Goal: Information Seeking & Learning: Learn about a topic

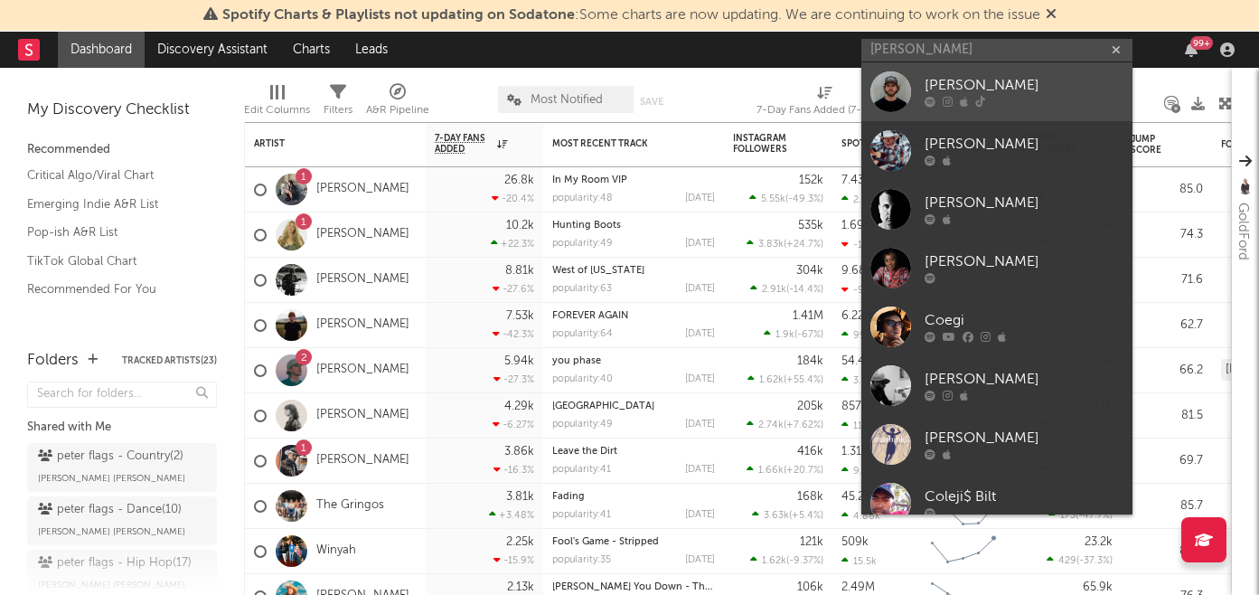
type input "[PERSON_NAME]"
click at [965, 82] on div "[PERSON_NAME]" at bounding box center [1023, 86] width 199 height 22
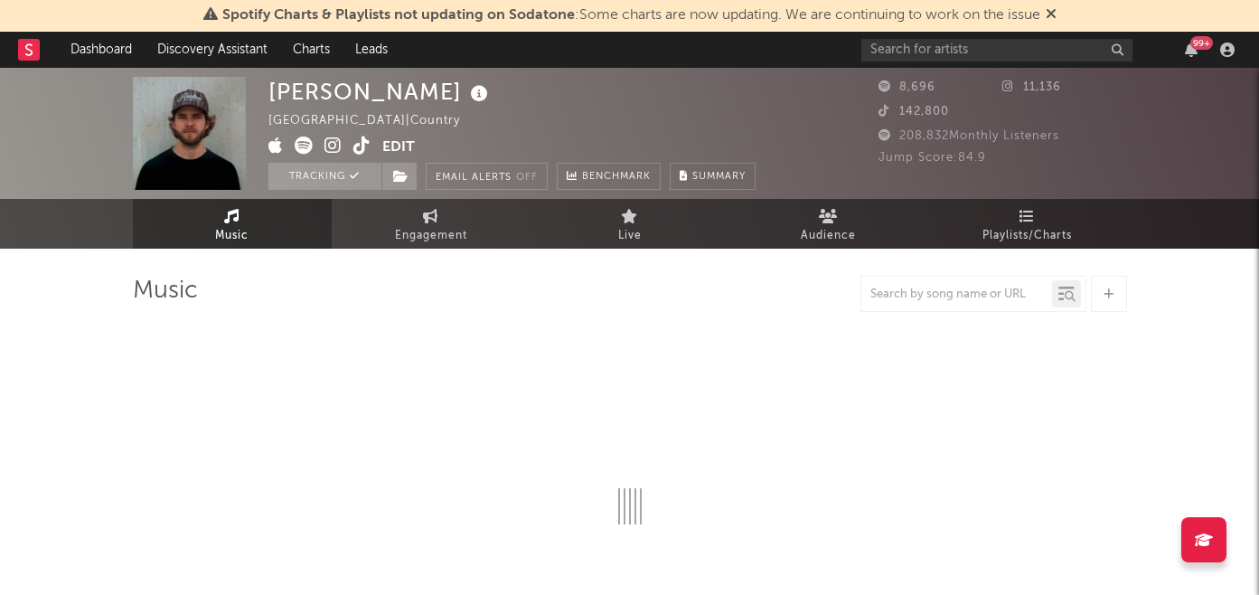
select select "6m"
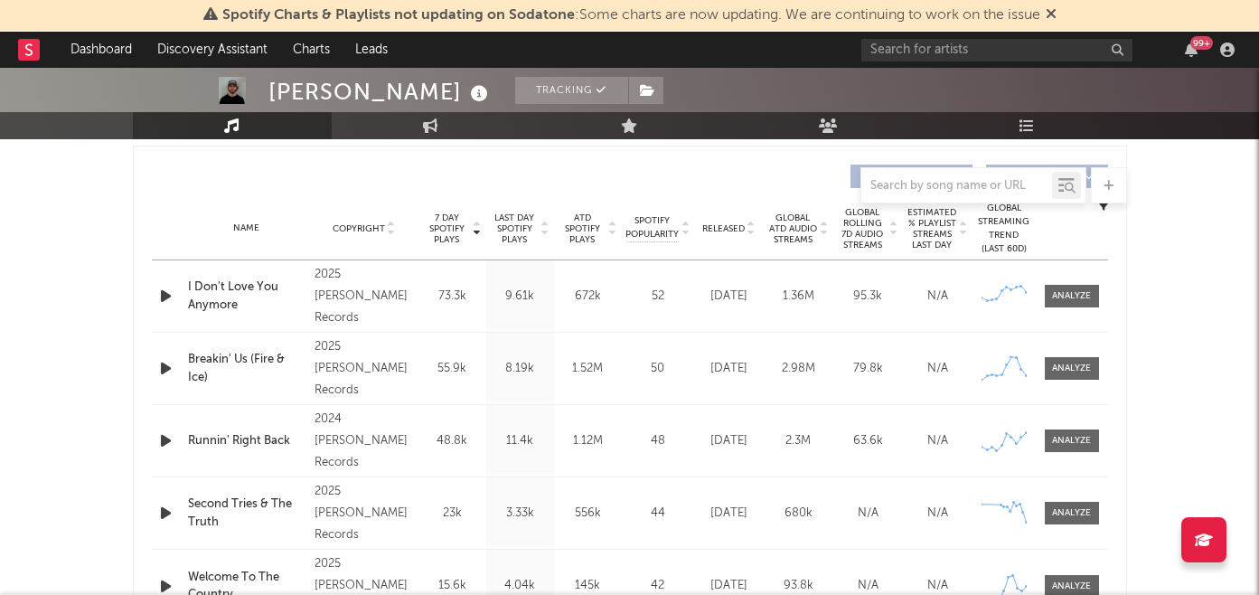
scroll to position [716, 0]
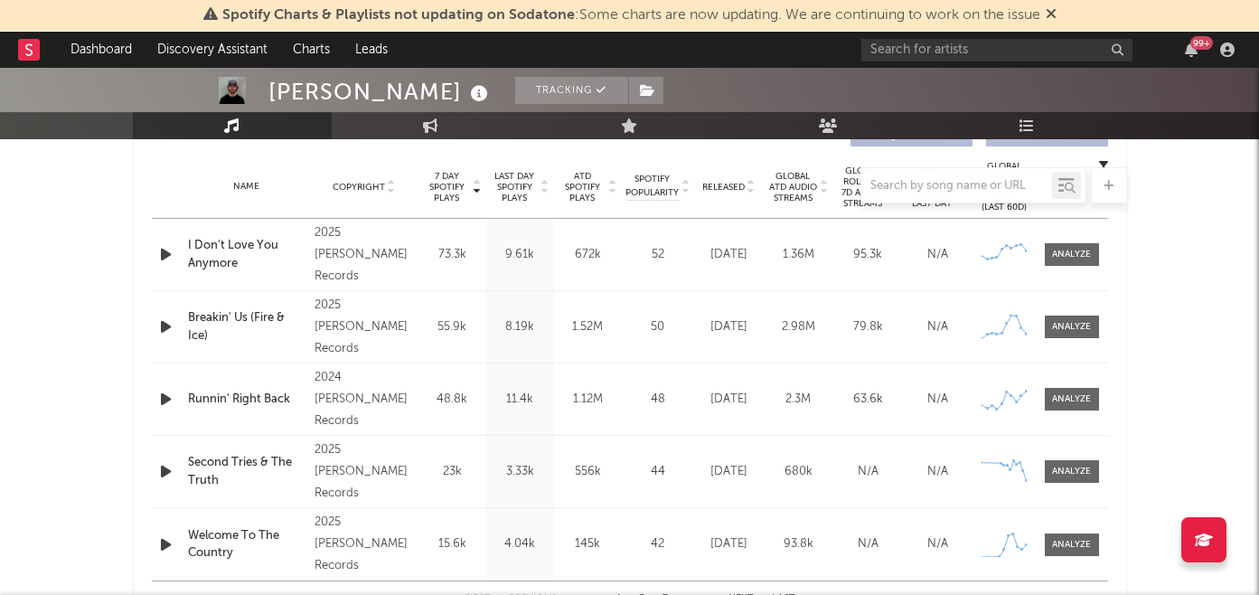
click at [735, 183] on div at bounding box center [630, 185] width 994 height 36
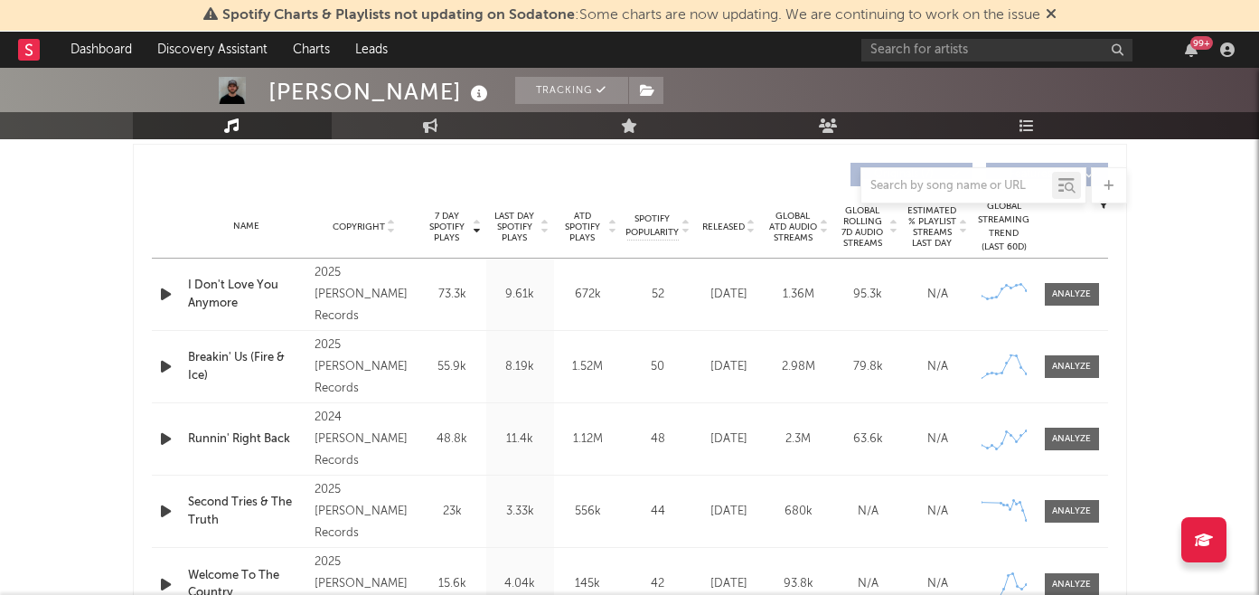
scroll to position [657, 0]
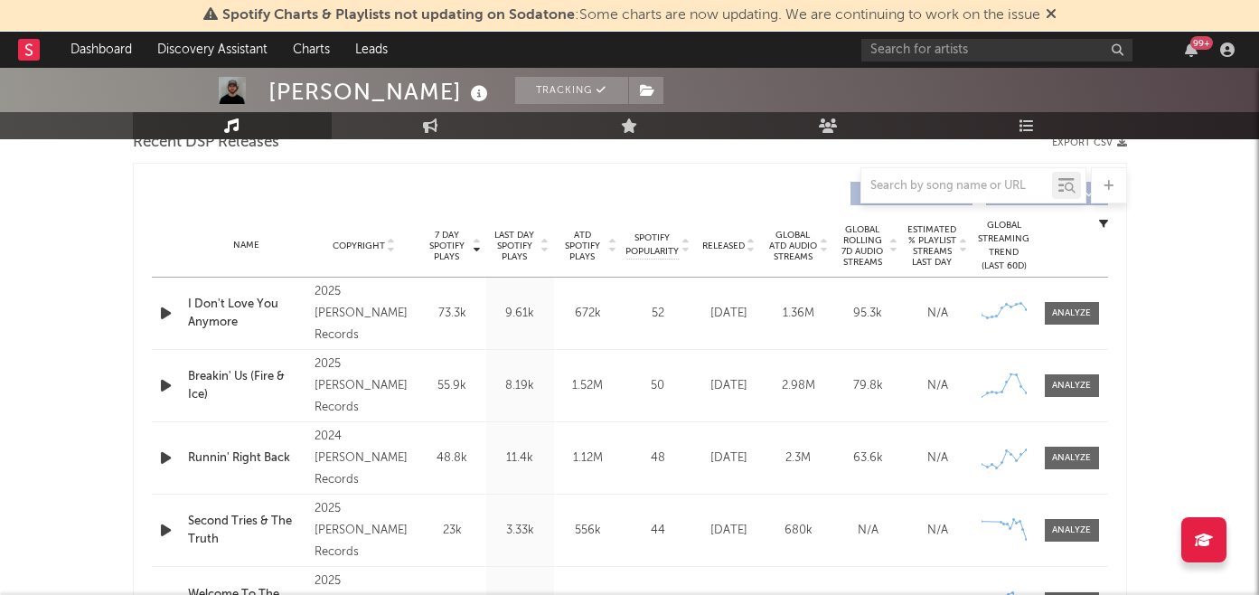
click at [725, 248] on span "Released" at bounding box center [723, 245] width 42 height 11
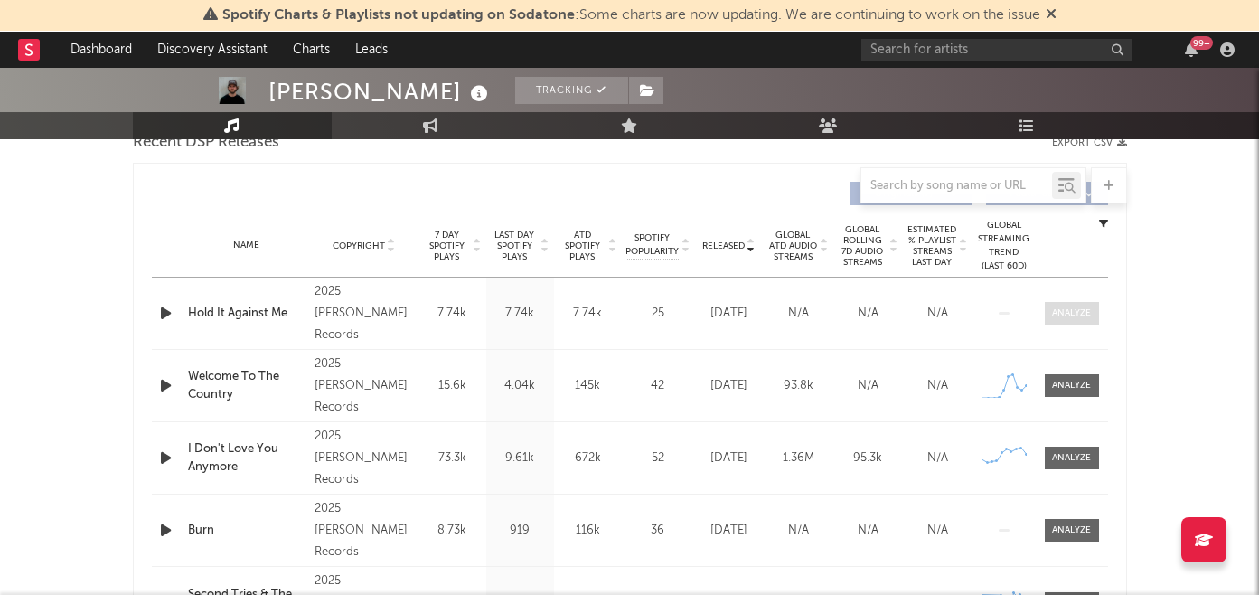
click at [1067, 311] on div at bounding box center [1071, 313] width 39 height 14
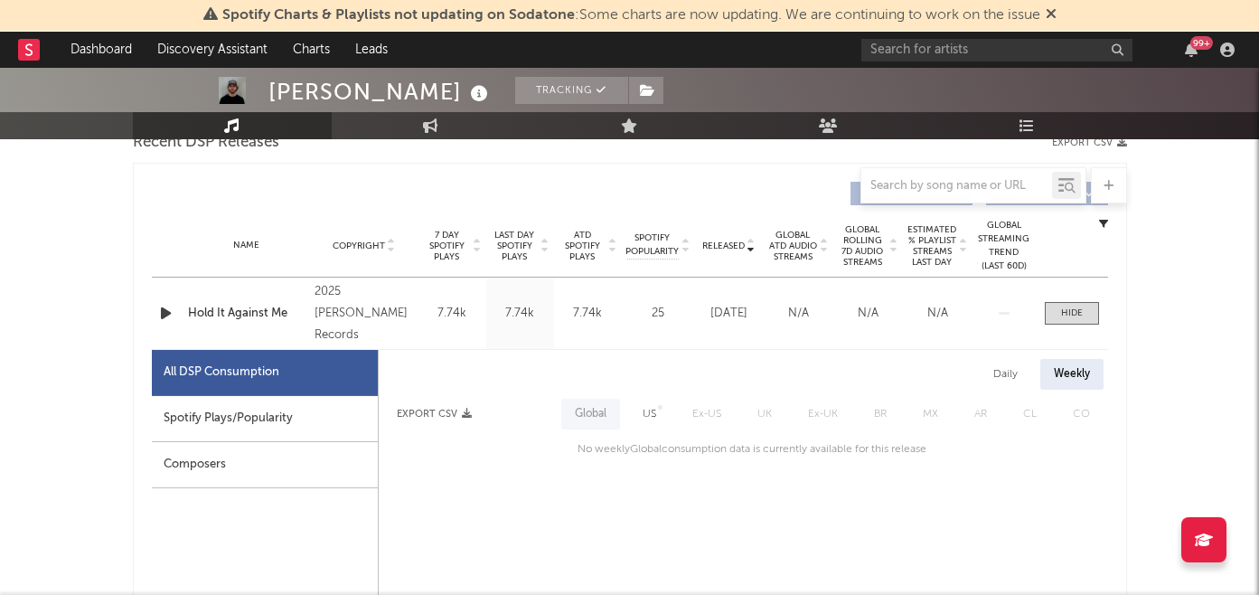
click at [291, 418] on div "Spotify Plays/Popularity" at bounding box center [265, 419] width 226 height 46
select select "1w"
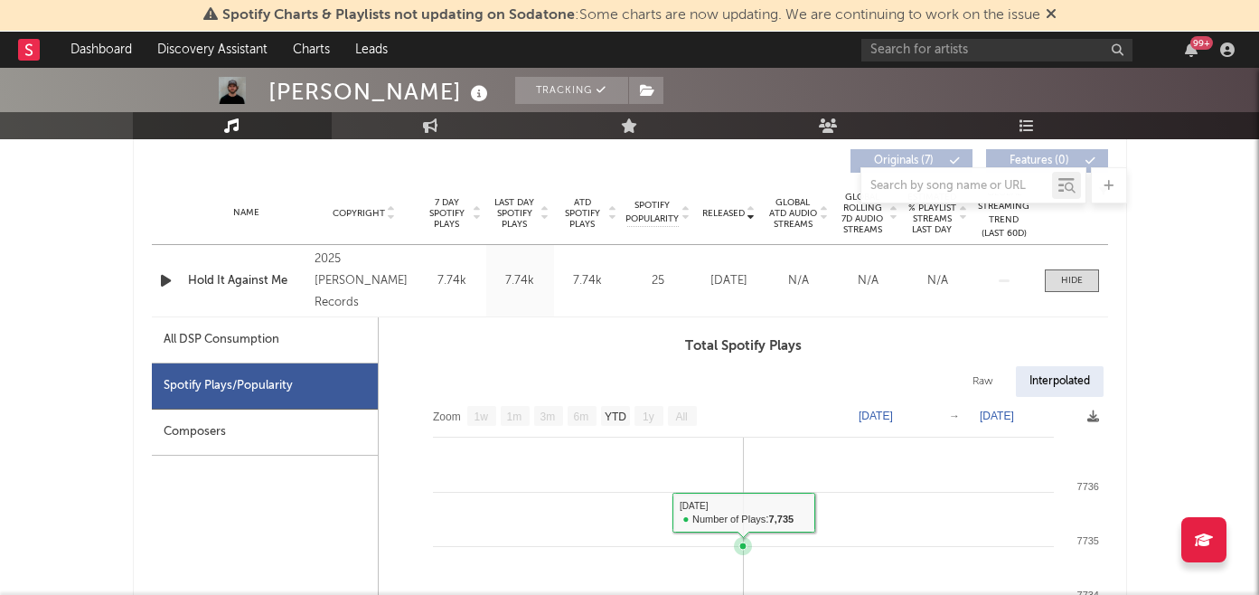
scroll to position [672, 0]
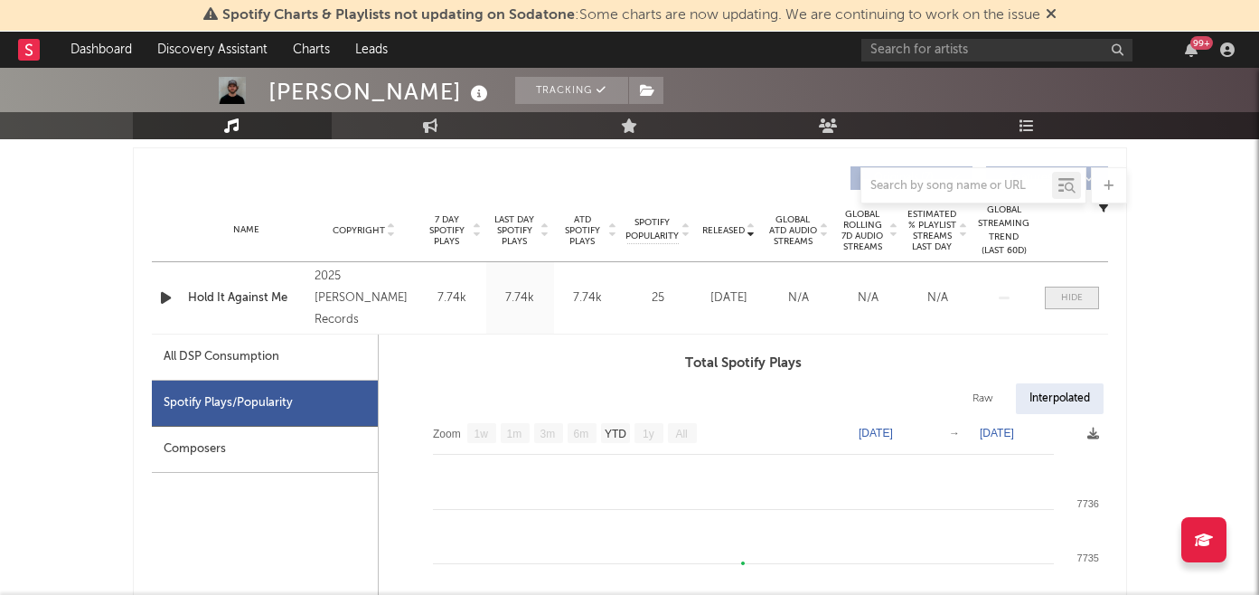
click at [1074, 305] on span at bounding box center [1072, 297] width 54 height 23
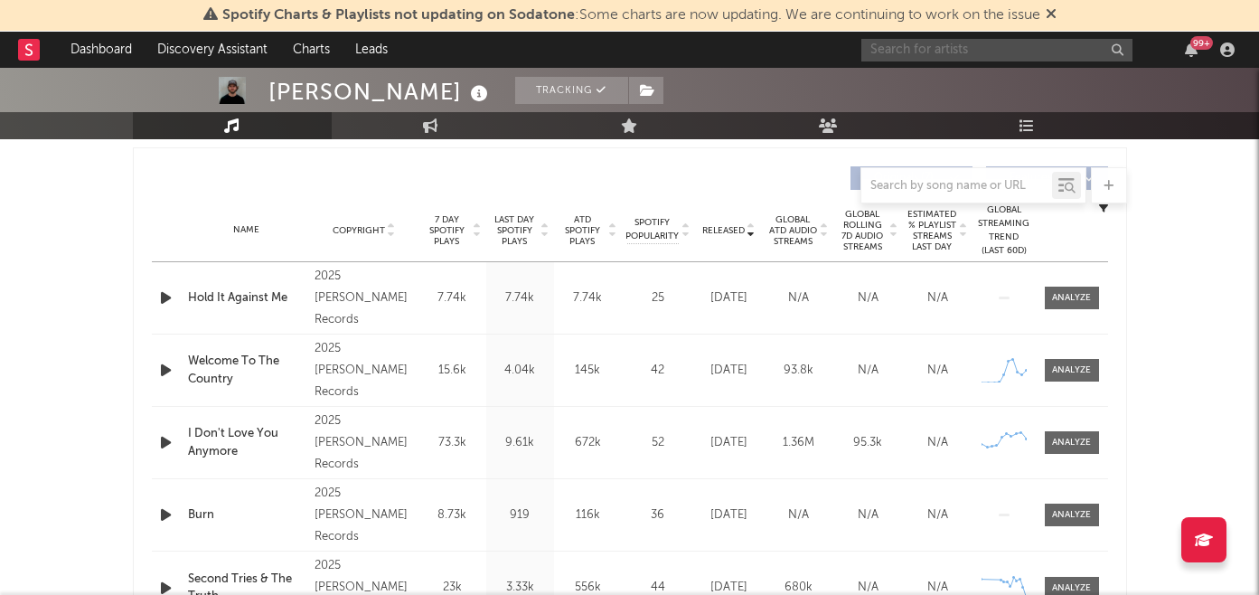
click at [918, 52] on input "text" at bounding box center [996, 50] width 271 height 23
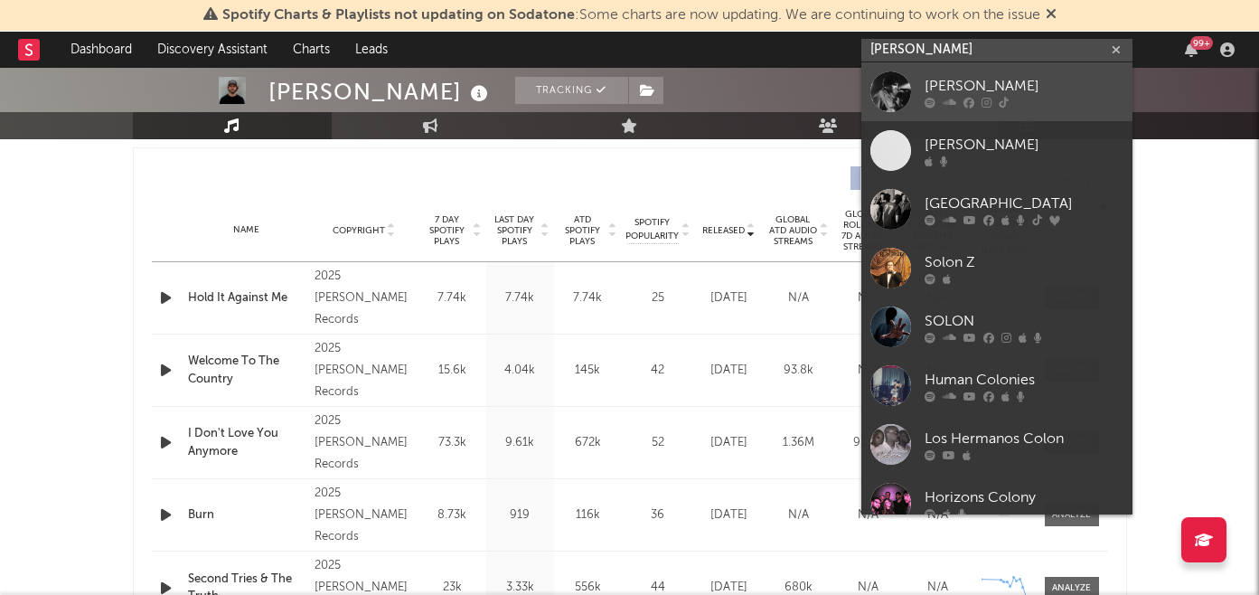
type input "solon holt"
click at [953, 86] on div "[PERSON_NAME]" at bounding box center [1023, 86] width 199 height 22
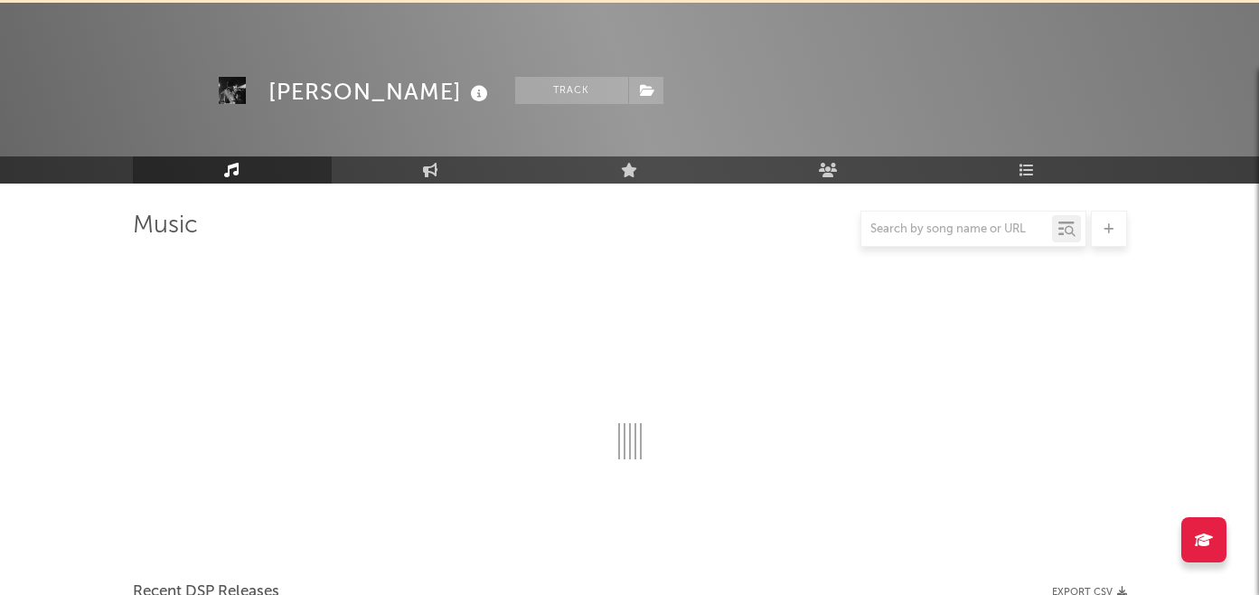
scroll to position [672, 0]
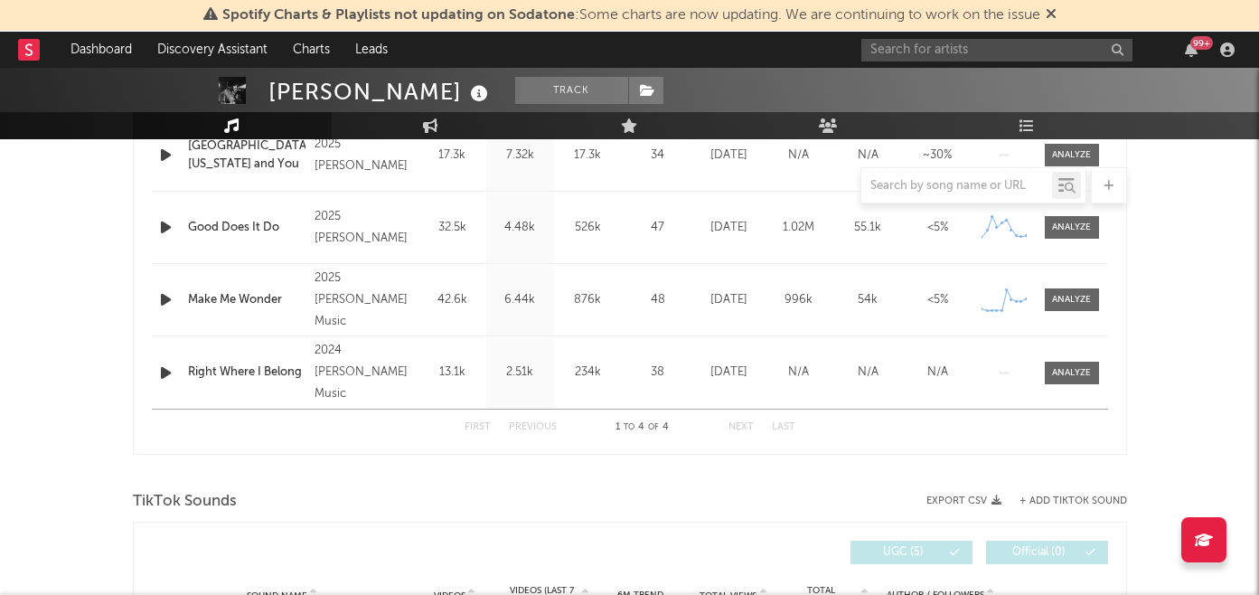
select select "6m"
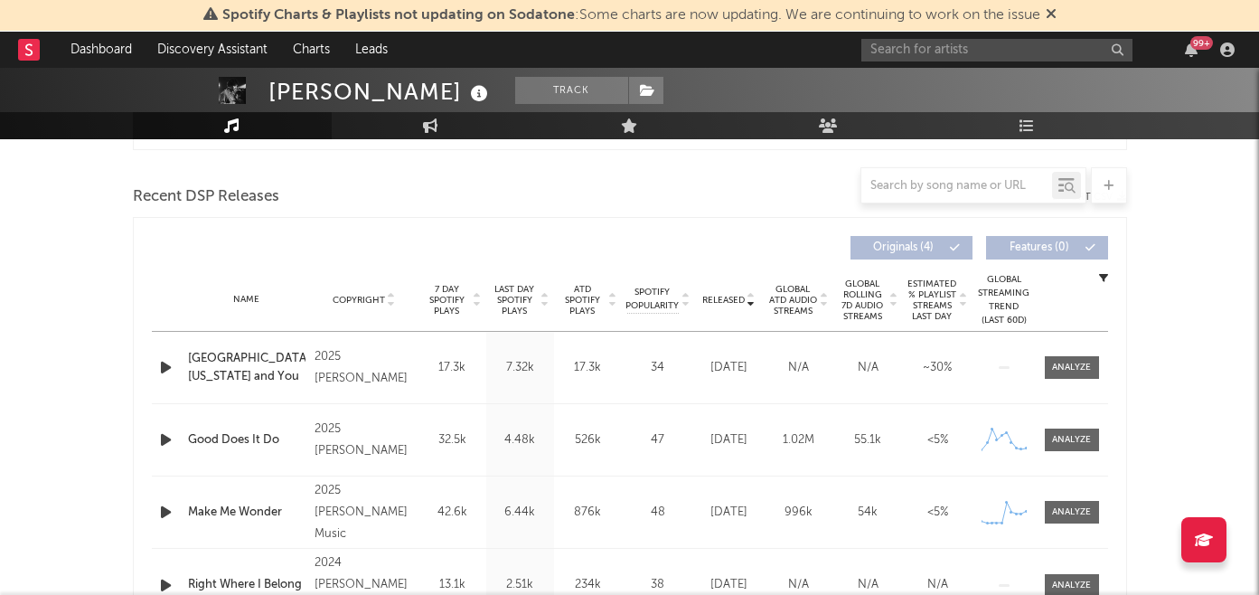
scroll to position [650, 0]
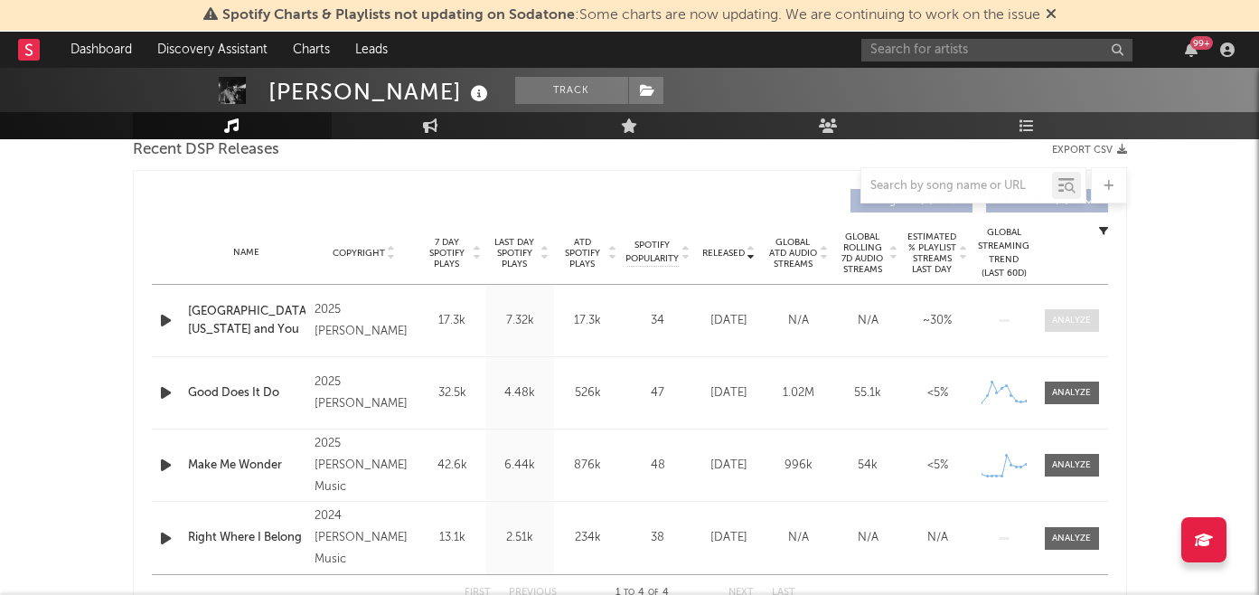
click at [1053, 324] on div at bounding box center [1071, 321] width 39 height 14
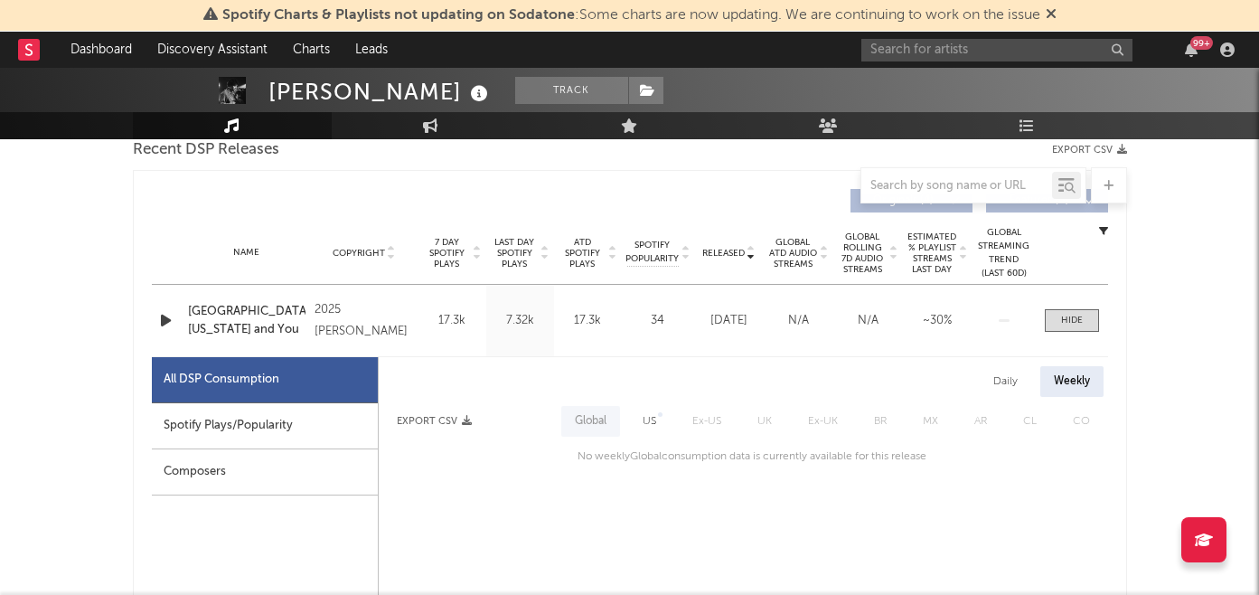
click at [280, 415] on div "Spotify Plays/Popularity" at bounding box center [265, 426] width 226 height 46
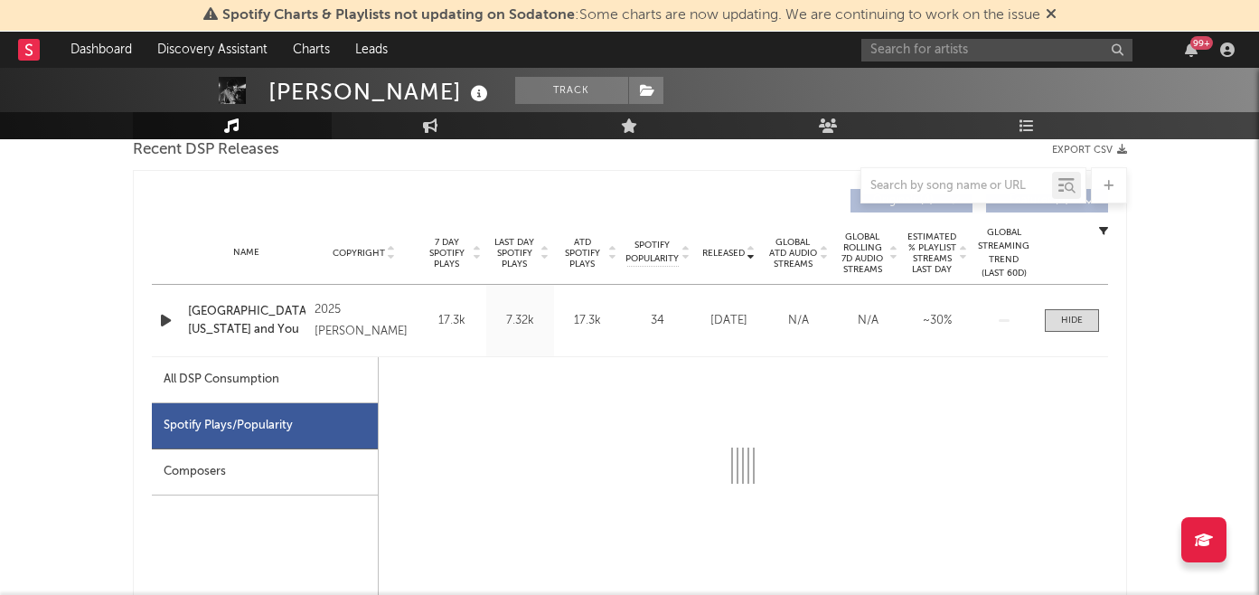
select select "1w"
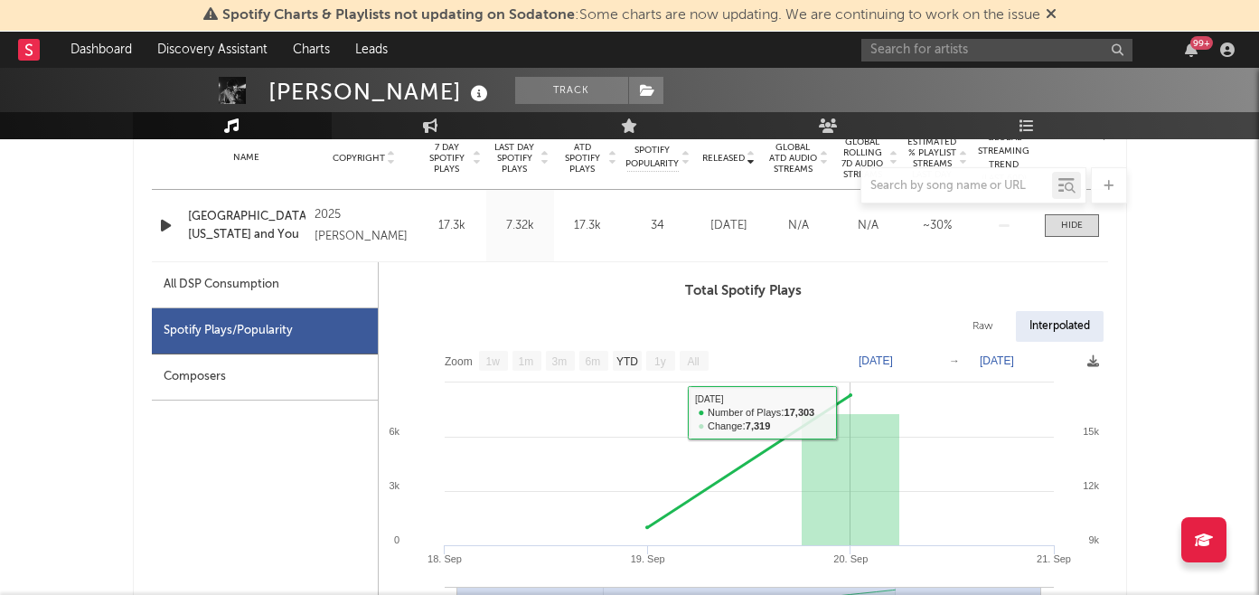
scroll to position [706, 0]
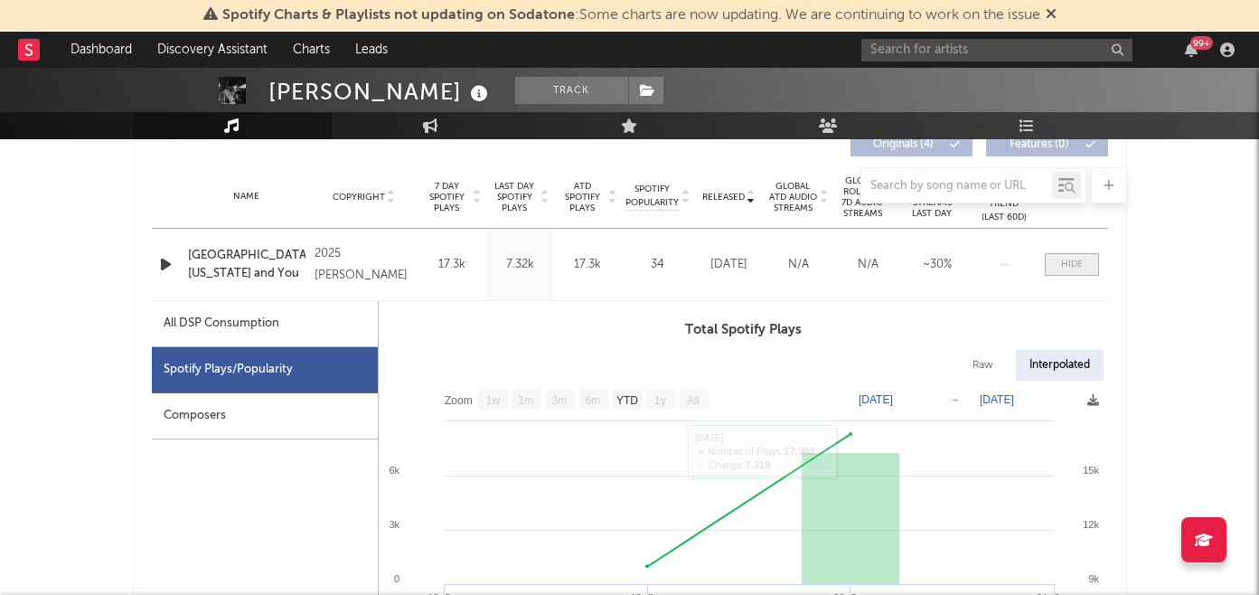
click at [1055, 269] on span at bounding box center [1072, 264] width 54 height 23
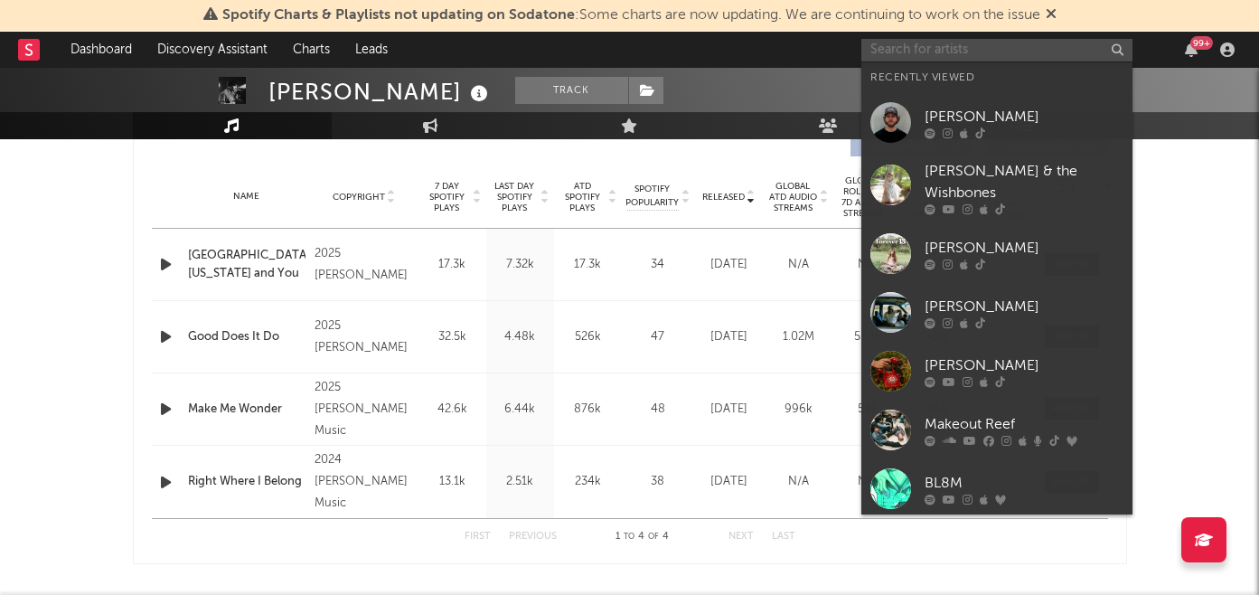
click at [903, 45] on input "text" at bounding box center [996, 50] width 271 height 23
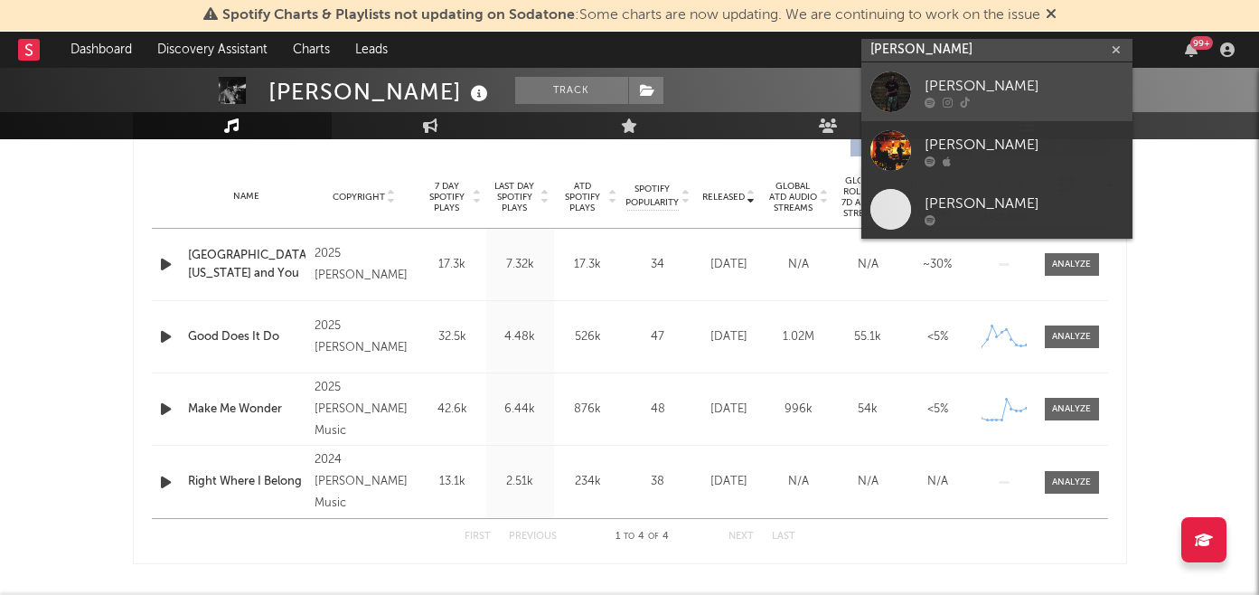
type input "isaac scott"
click at [950, 79] on div "[PERSON_NAME]" at bounding box center [1023, 86] width 199 height 22
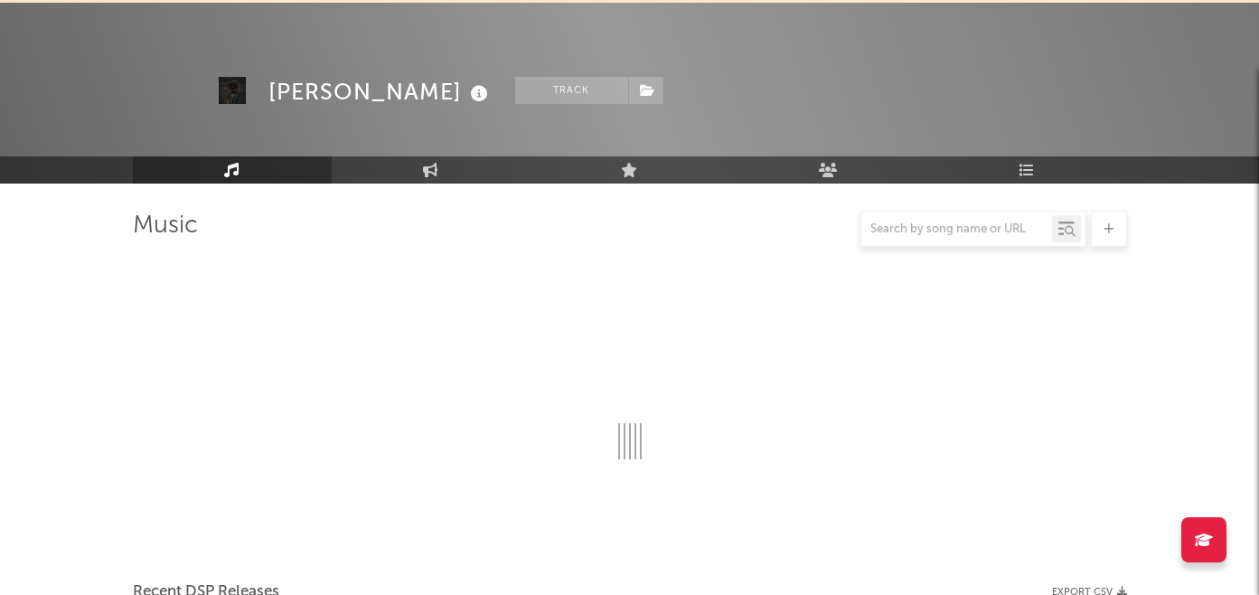
scroll to position [706, 0]
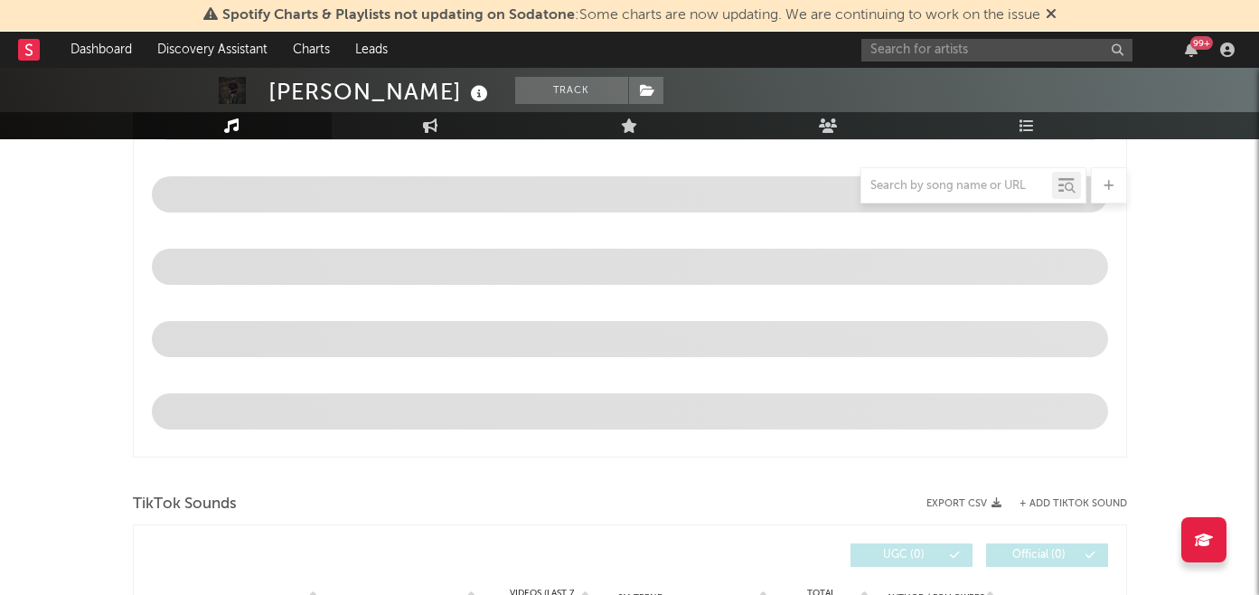
select select "1w"
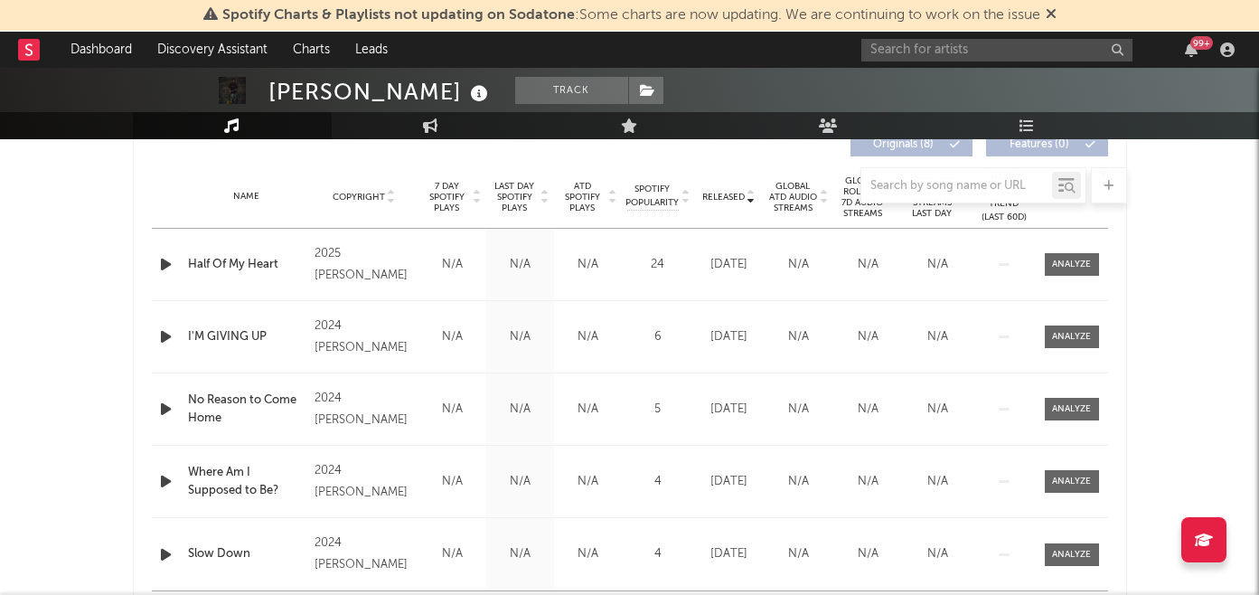
click at [1042, 261] on div at bounding box center [1069, 264] width 59 height 23
click at [1060, 262] on div at bounding box center [1071, 265] width 39 height 14
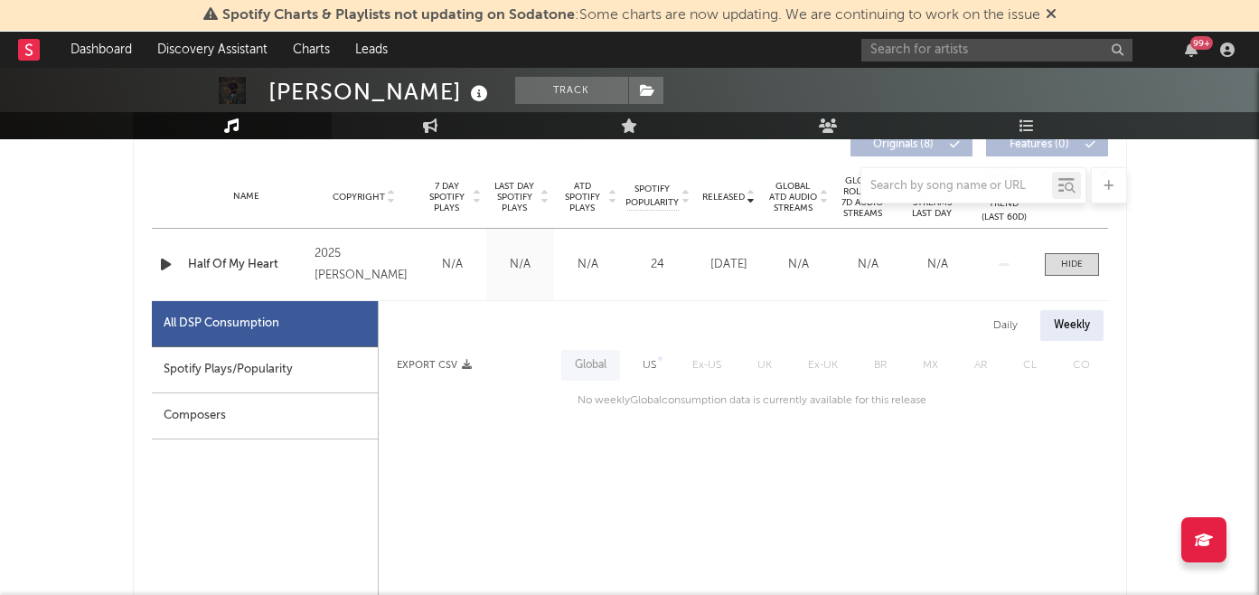
click at [285, 361] on div "Spotify Plays/Popularity" at bounding box center [265, 370] width 226 height 46
select select "1w"
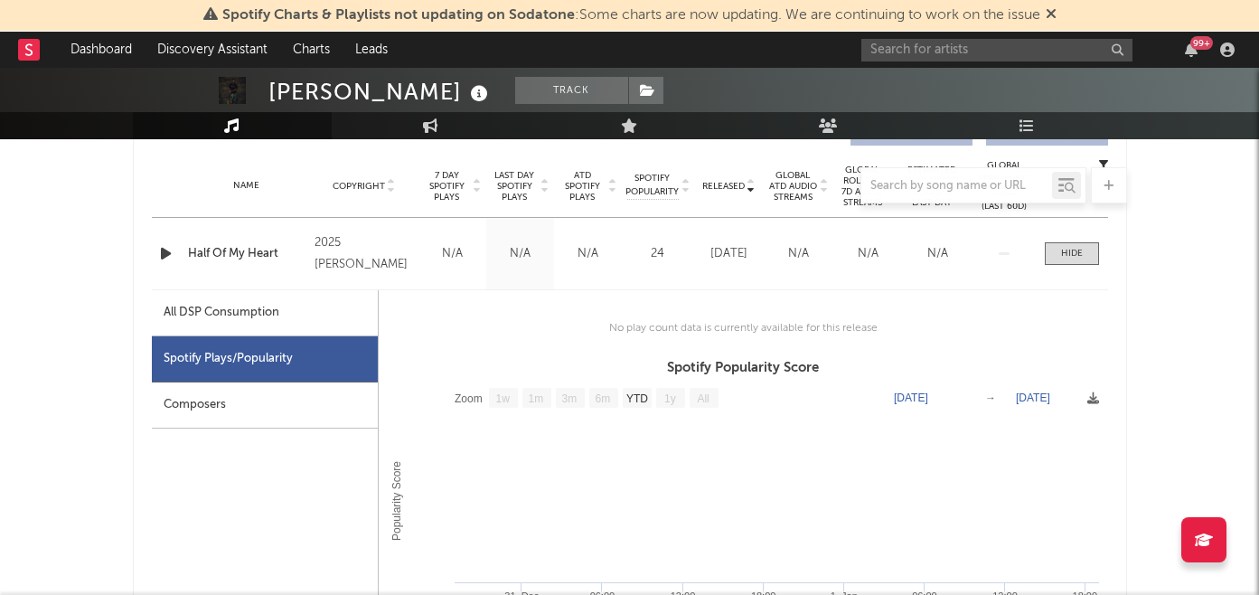
scroll to position [716, 0]
click at [1074, 250] on div at bounding box center [1072, 255] width 22 height 14
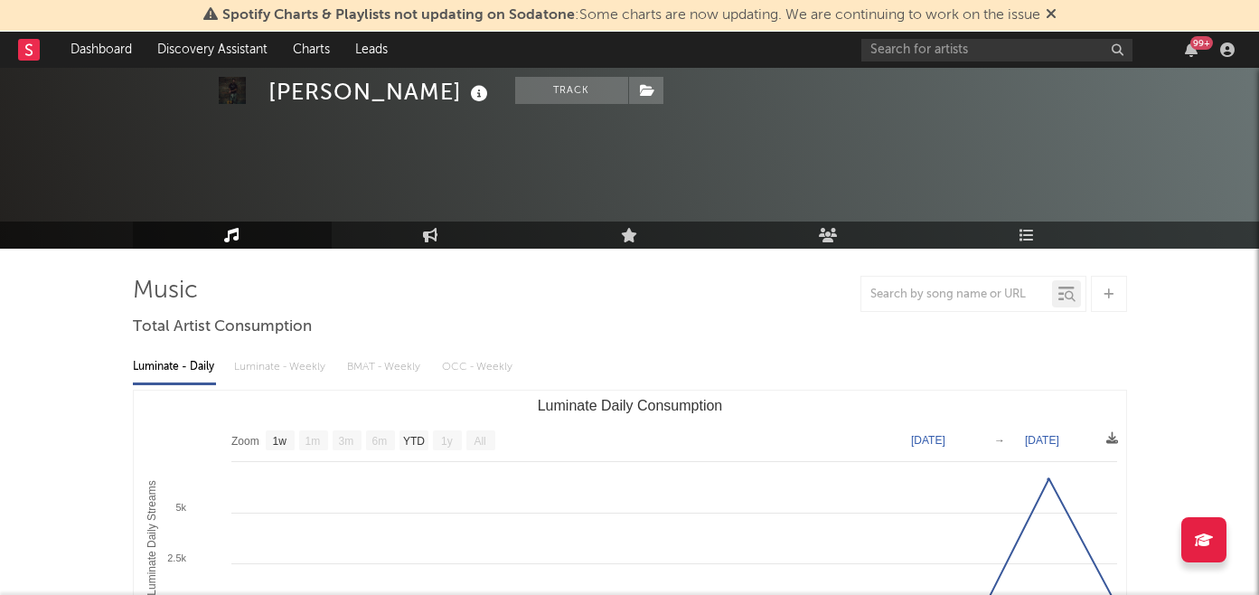
select select "1w"
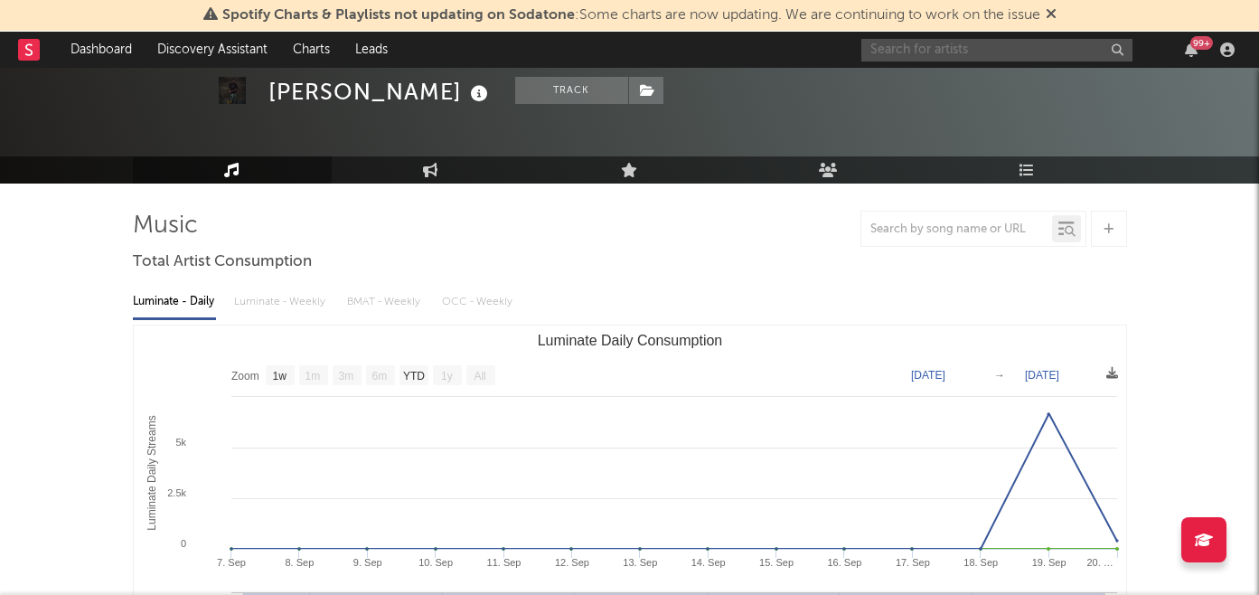
click at [955, 52] on input "text" at bounding box center [996, 50] width 271 height 23
drag, startPoint x: 902, startPoint y: 47, endPoint x: 1131, endPoint y: 59, distance: 228.9
click at [1131, 59] on input "[PERSON_NAME] knighthttps://[DOMAIN_NAME][URL]" at bounding box center [996, 50] width 271 height 23
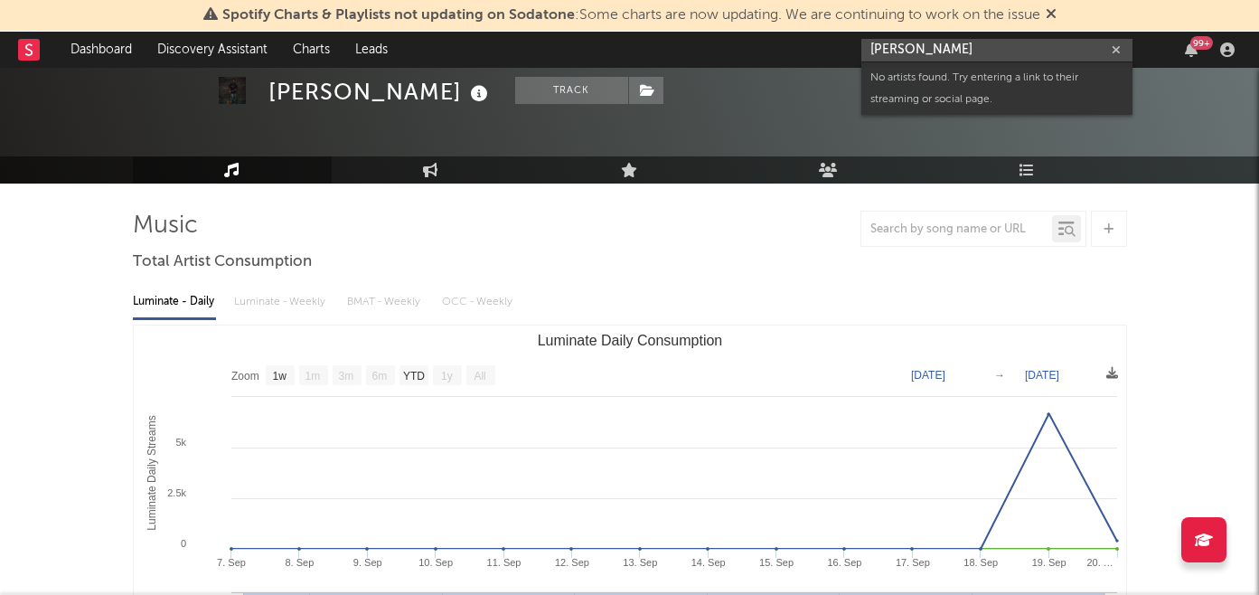
scroll to position [0, 0]
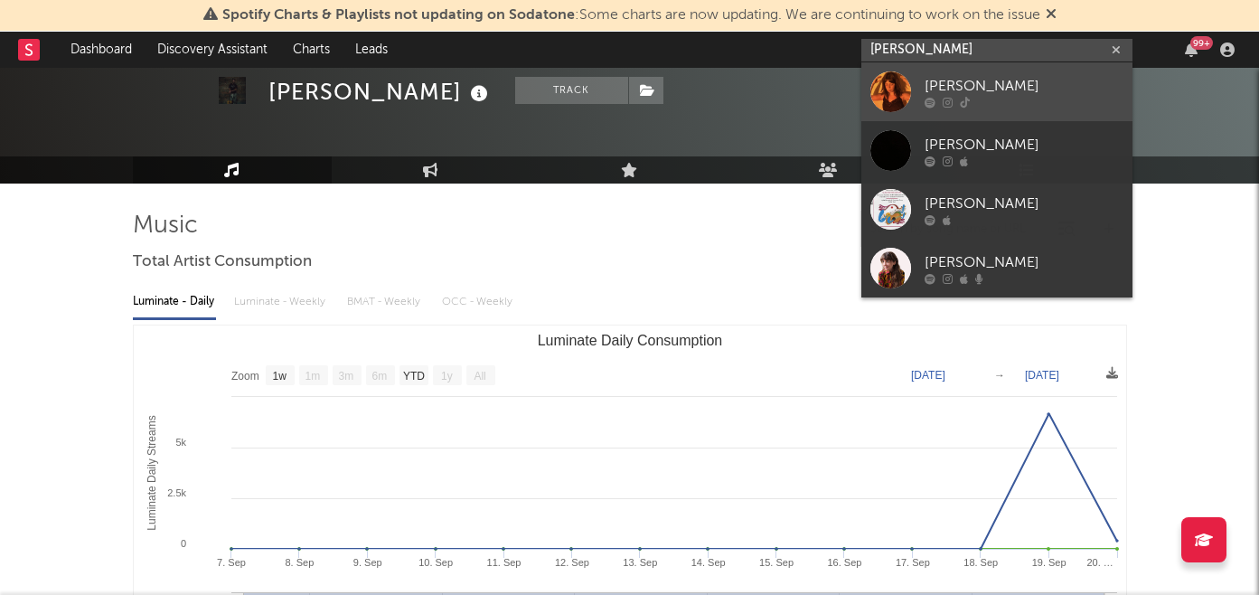
type input "[PERSON_NAME]"
click at [992, 88] on div "[PERSON_NAME]" at bounding box center [1023, 86] width 199 height 22
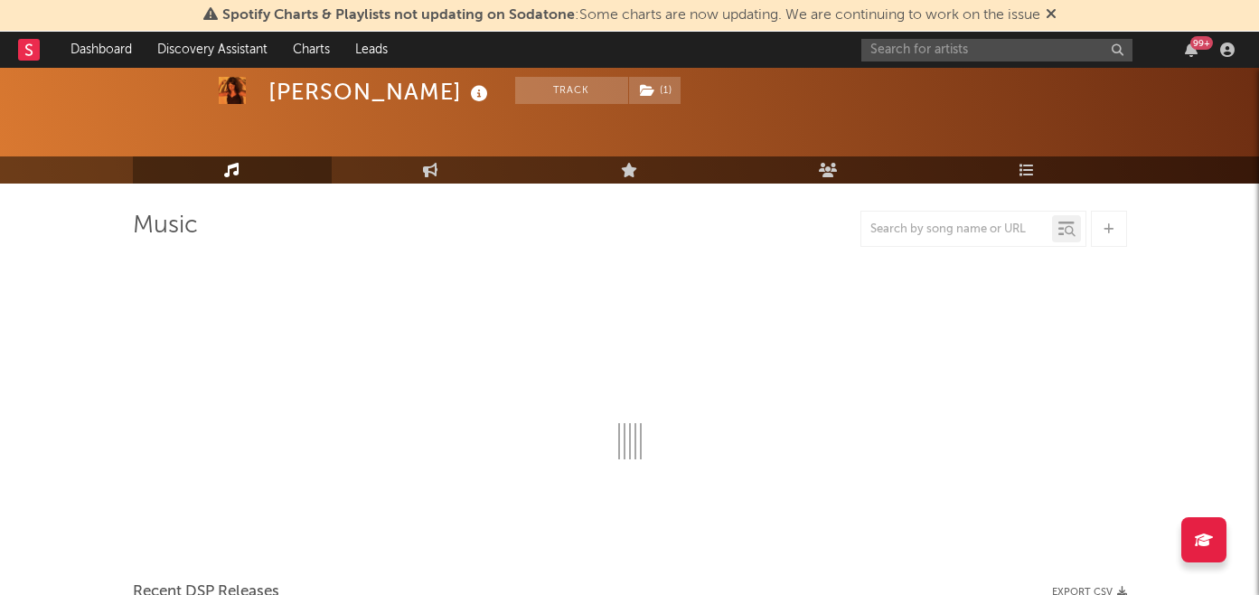
select select "1w"
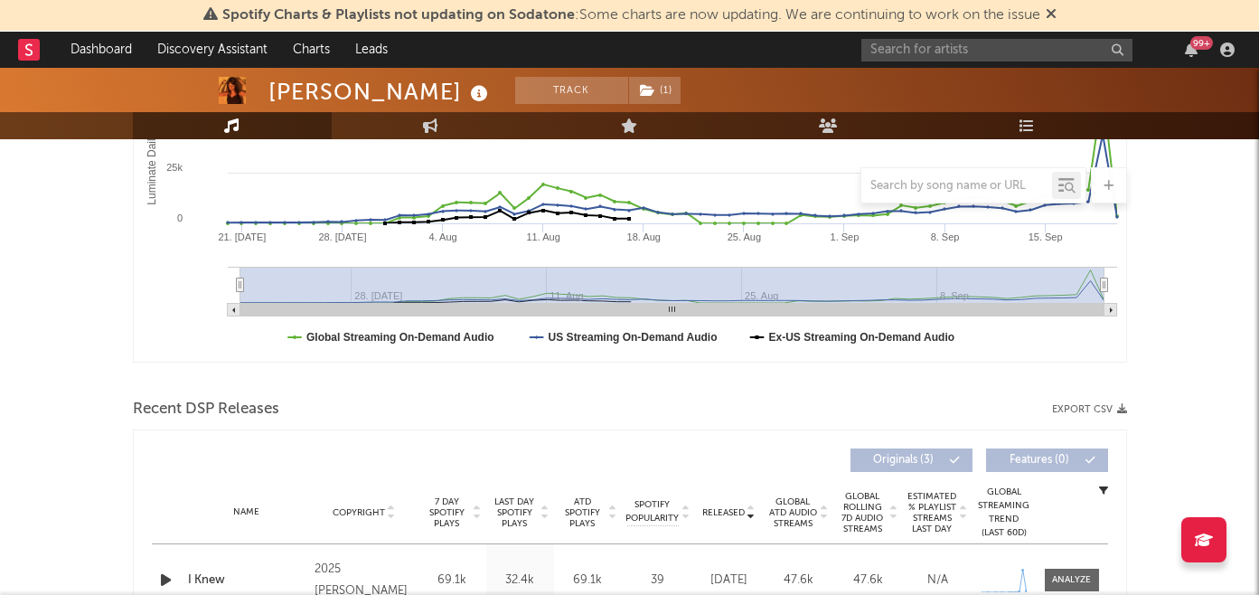
scroll to position [626, 0]
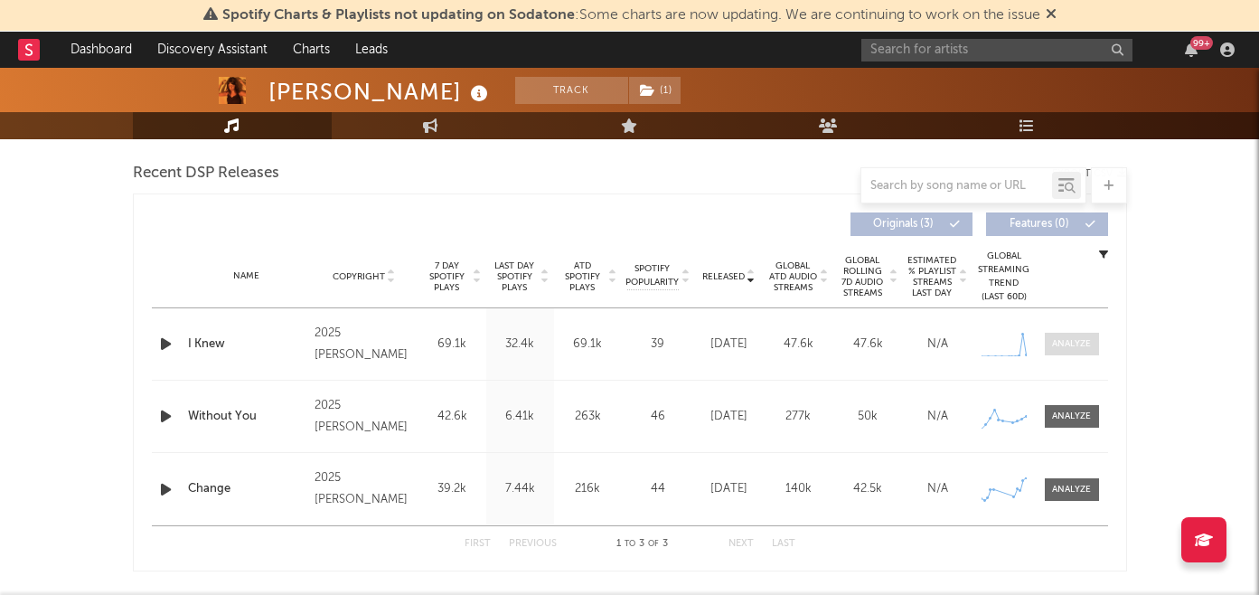
click at [1069, 342] on div at bounding box center [1071, 344] width 39 height 14
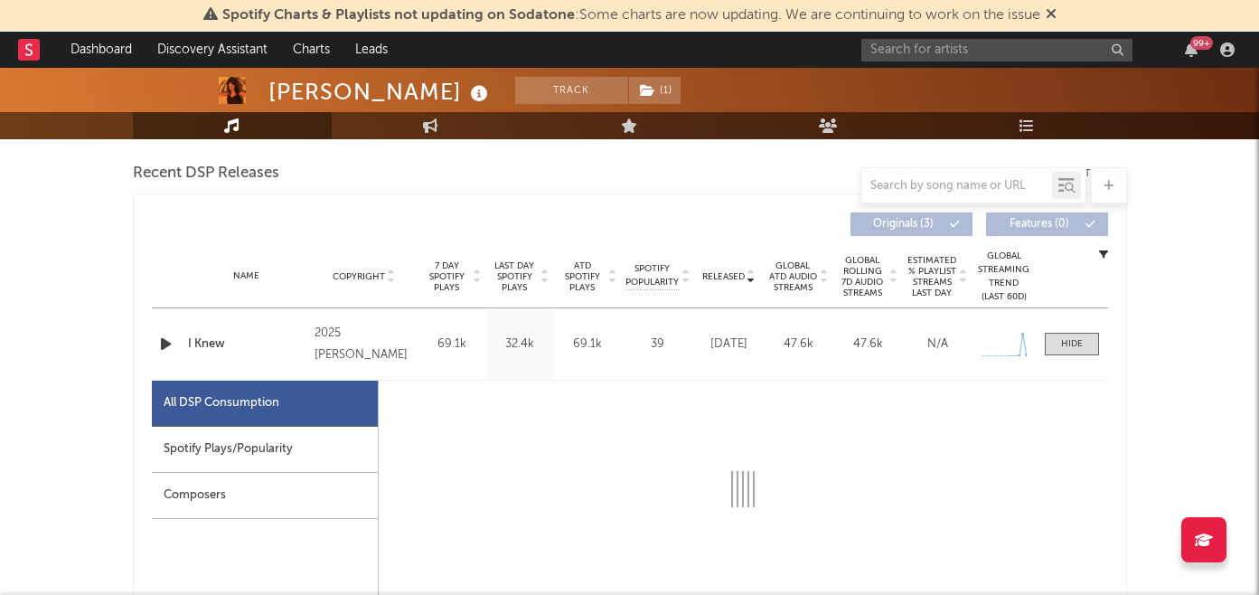
select select "1w"
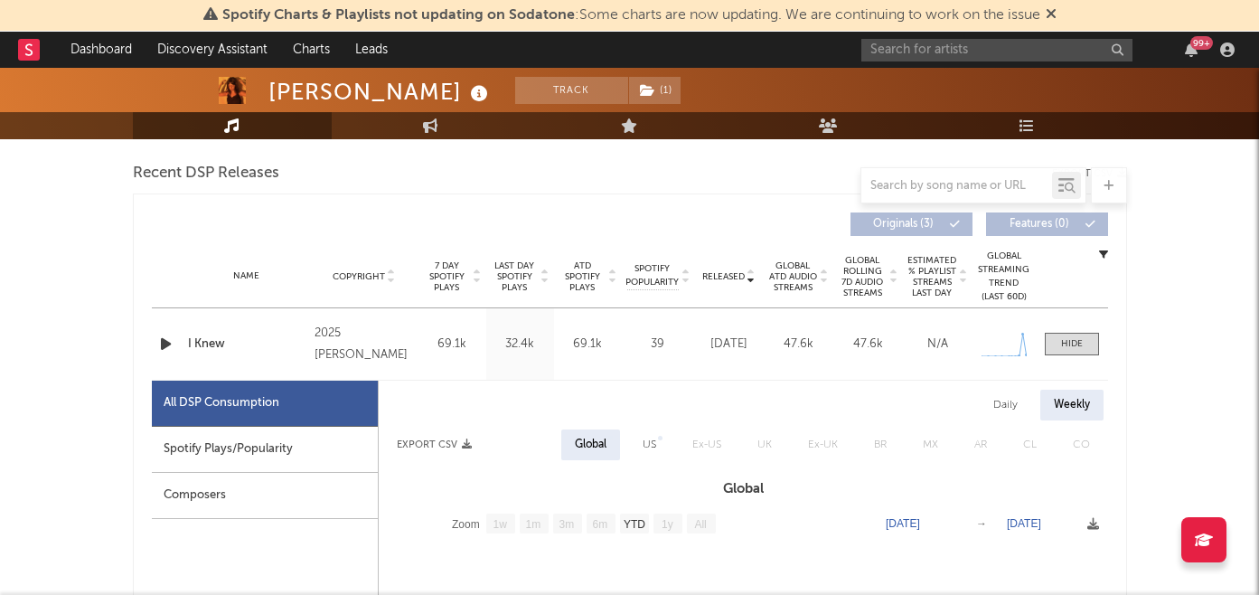
click at [233, 472] on div "Spotify Plays/Popularity" at bounding box center [265, 450] width 226 height 46
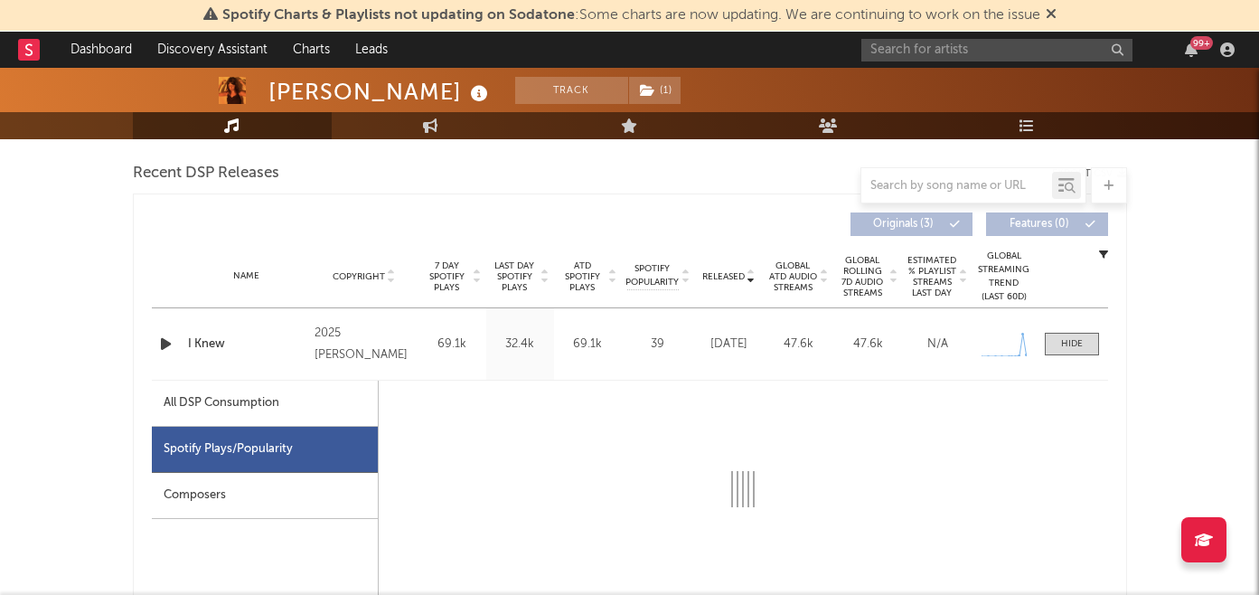
select select "1w"
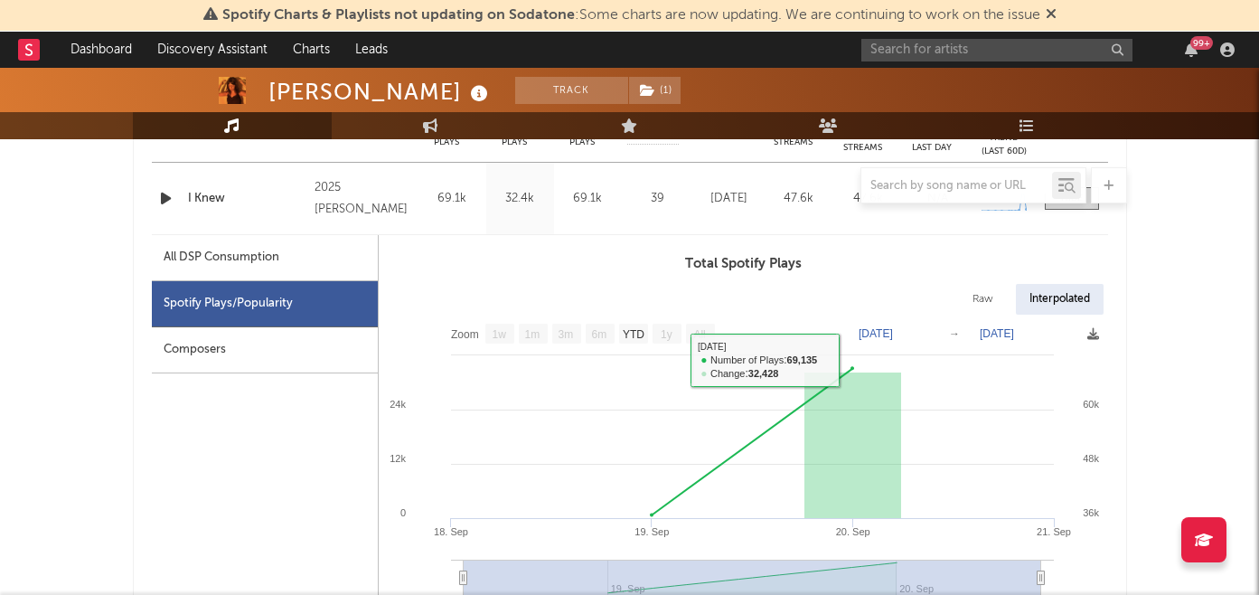
scroll to position [750, 0]
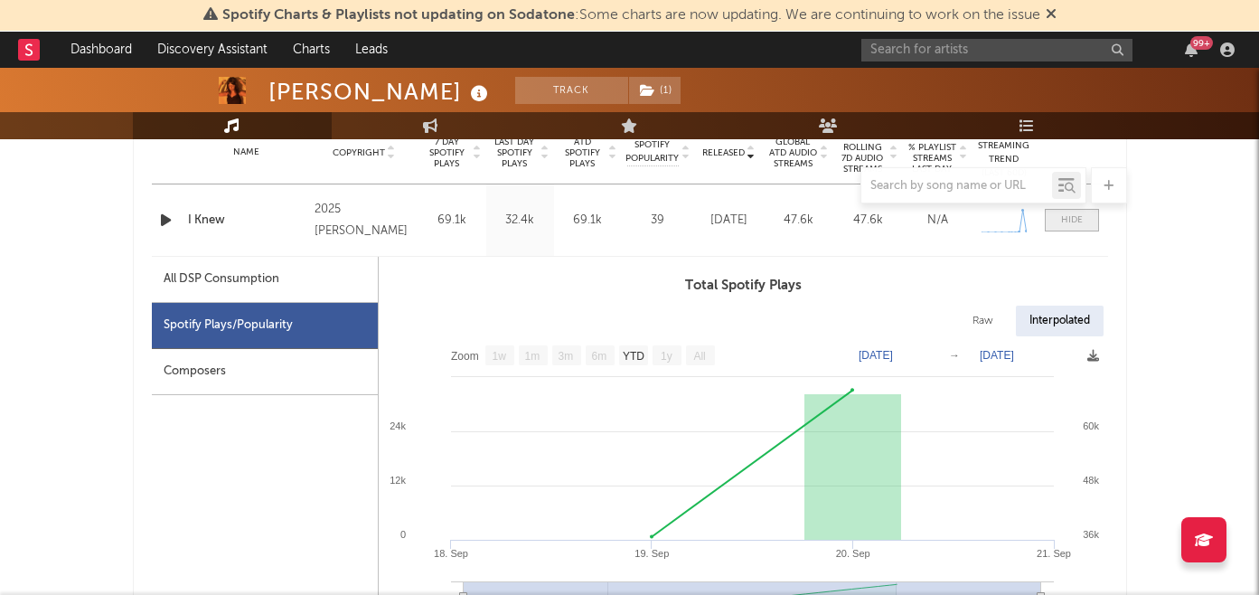
click at [1063, 217] on div at bounding box center [1072, 220] width 22 height 14
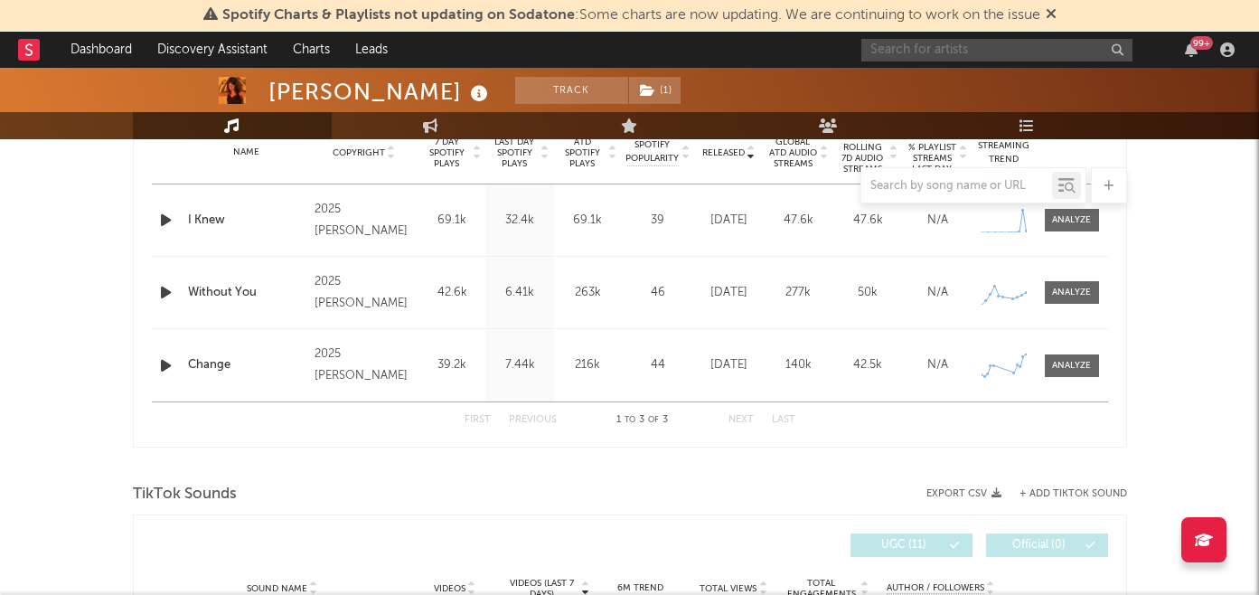
click at [912, 59] on input "text" at bounding box center [996, 50] width 271 height 23
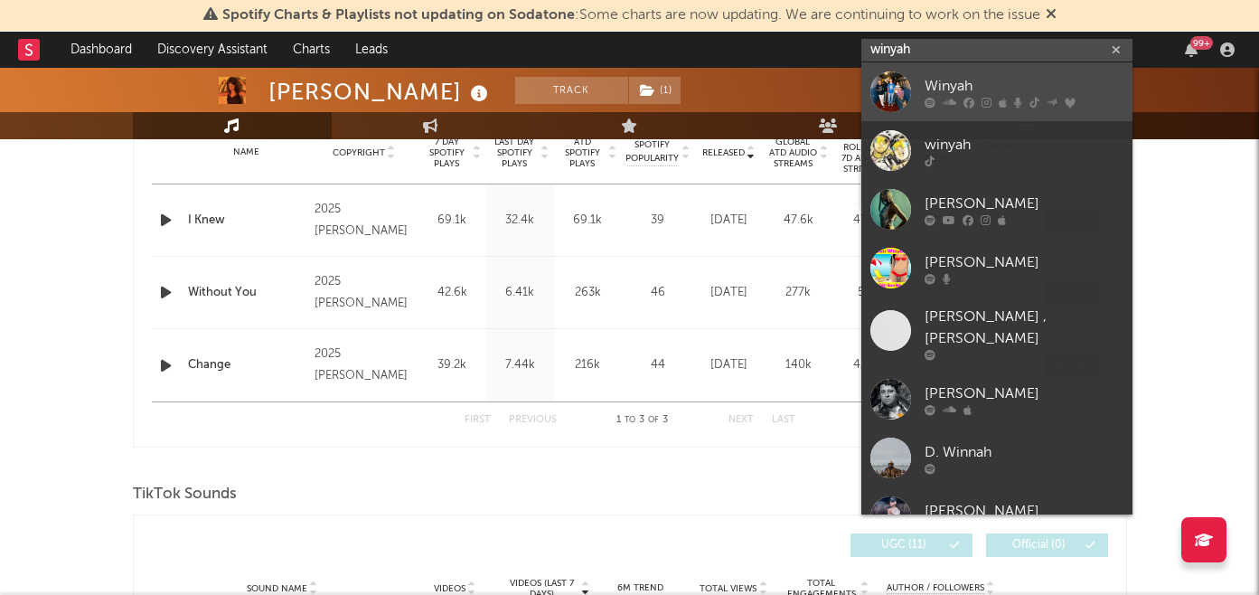
type input "winyah"
click at [943, 89] on div "Winyah" at bounding box center [1023, 86] width 199 height 22
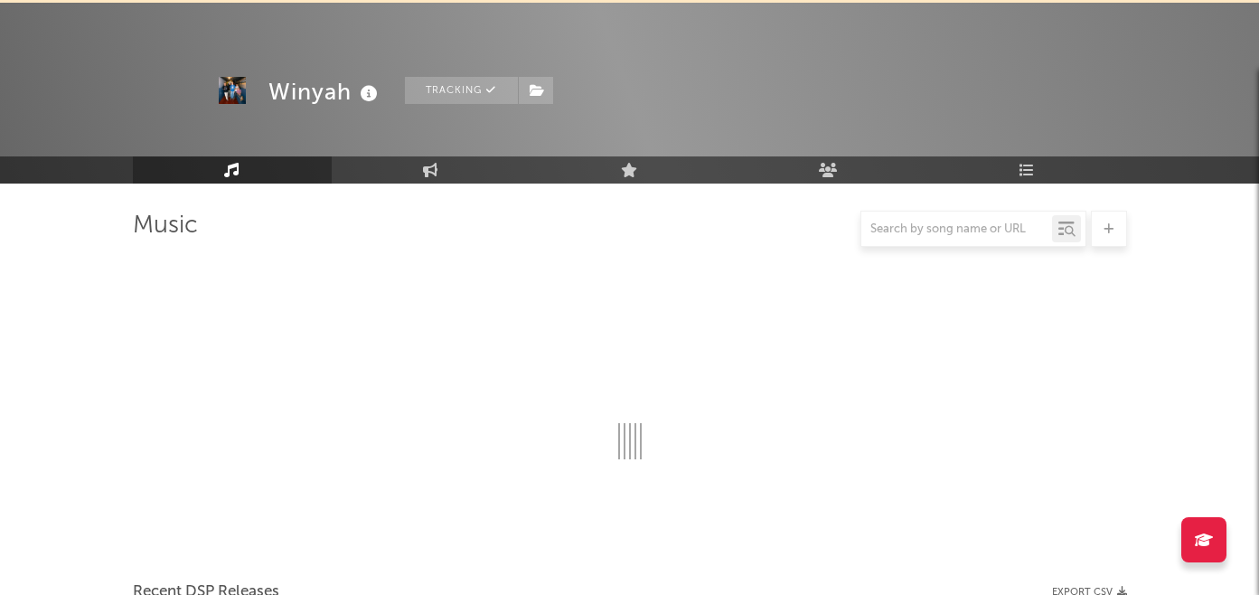
scroll to position [750, 0]
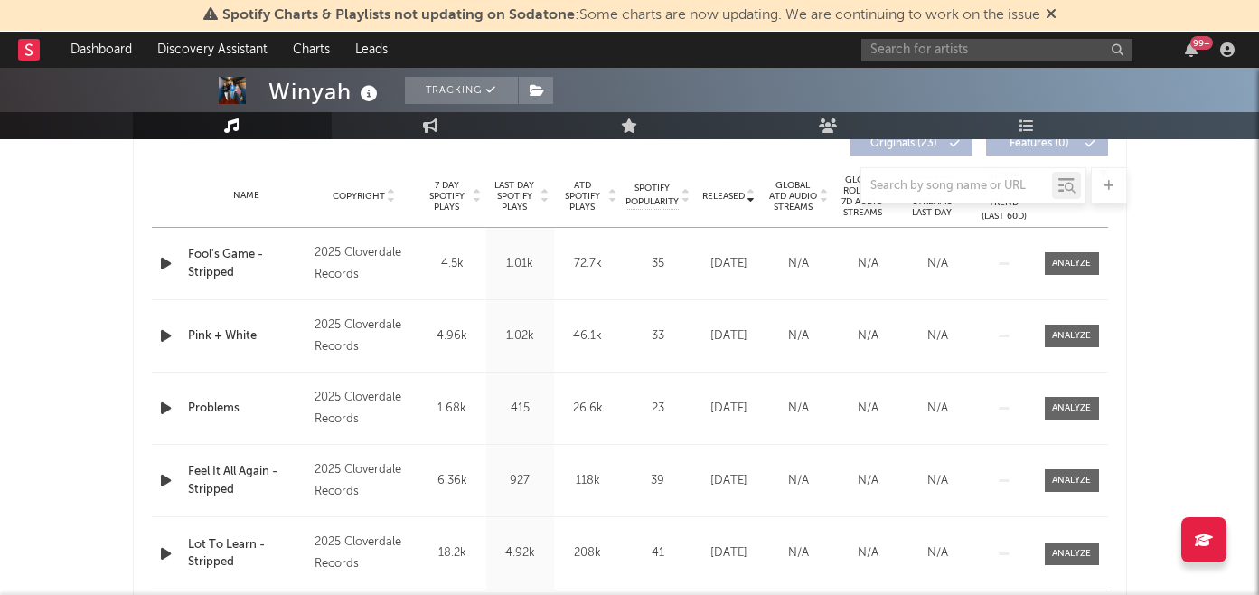
select select "6m"
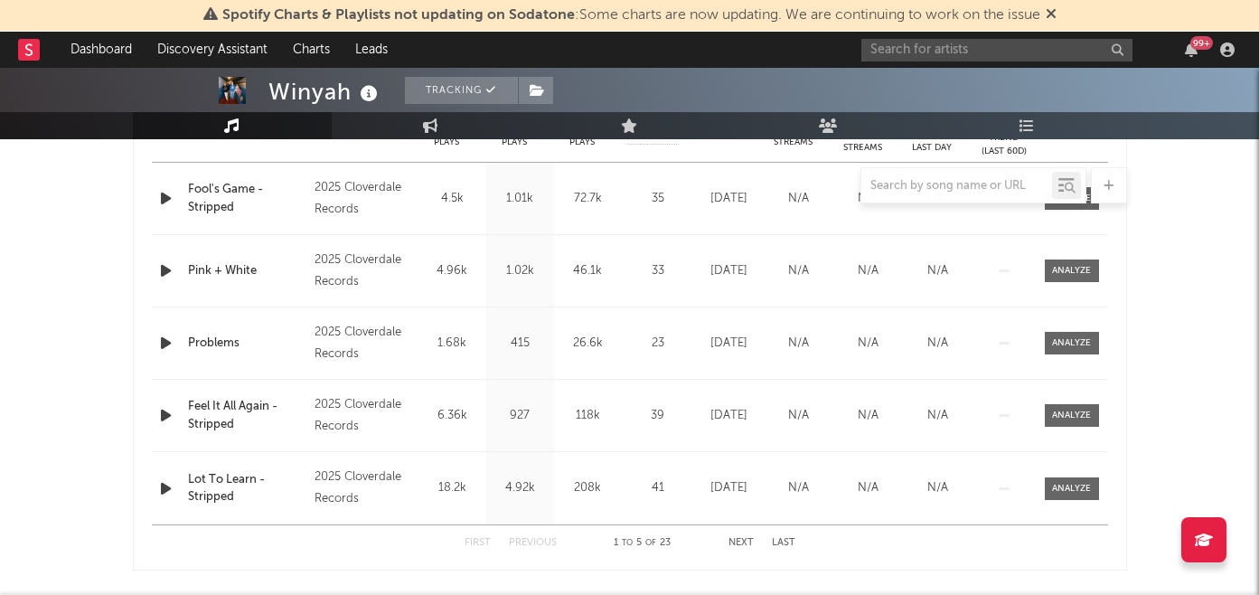
scroll to position [647, 0]
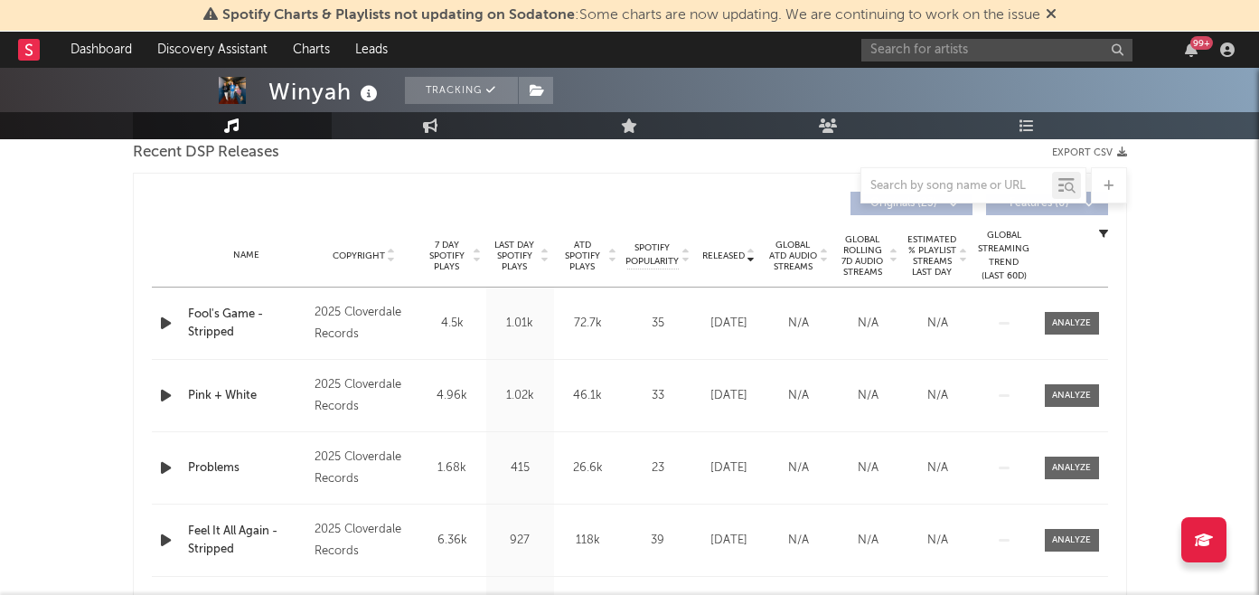
click at [716, 255] on span "Released" at bounding box center [723, 255] width 42 height 11
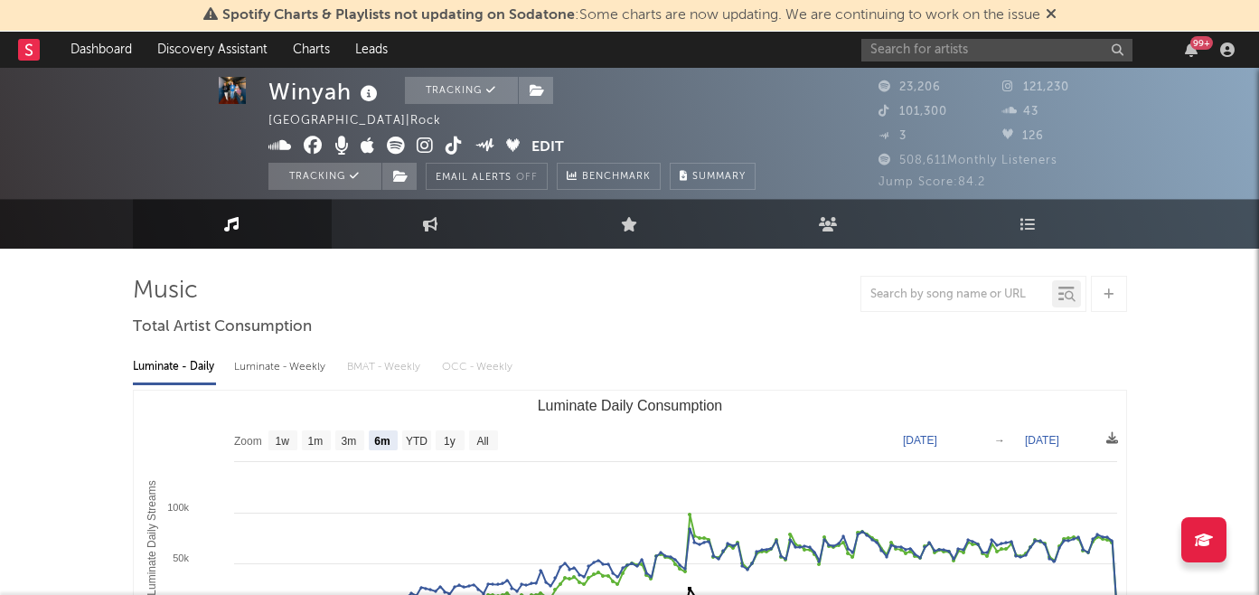
scroll to position [39, 0]
